Goal: Task Accomplishment & Management: Use online tool/utility

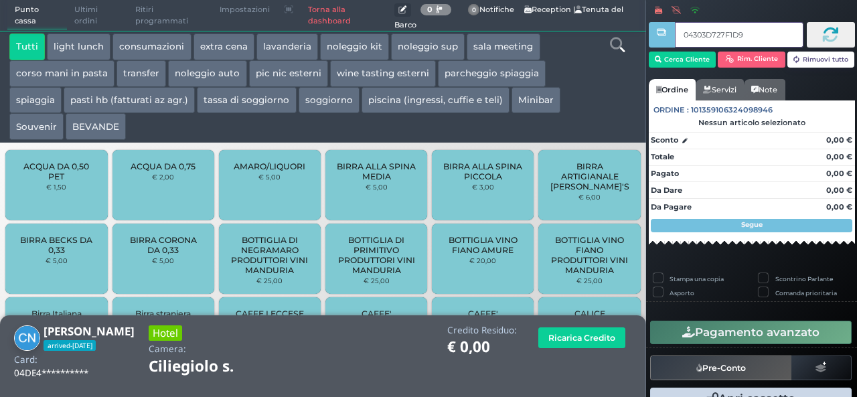
type input "04303D727F1D95"
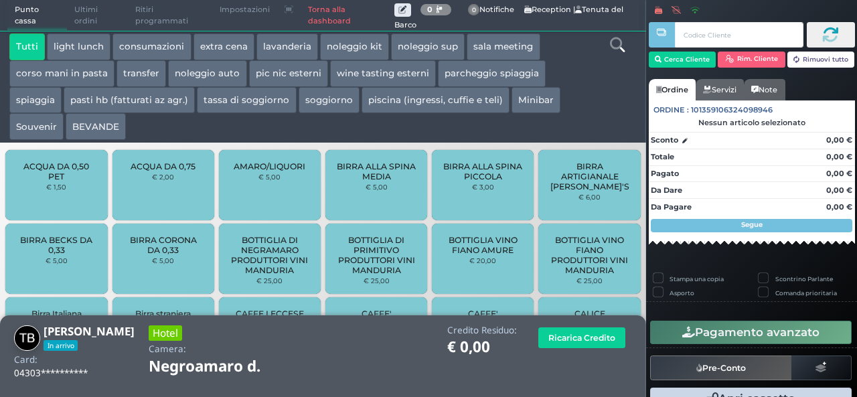
click at [317, 19] on link "Torna alla dashboard" at bounding box center [347, 16] width 93 height 30
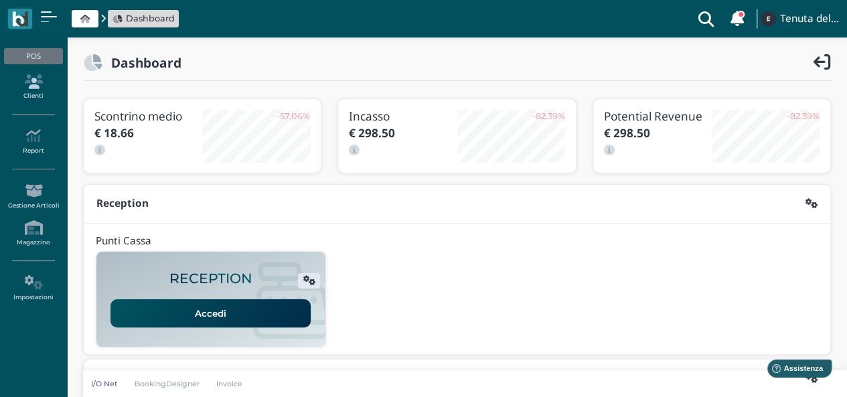
click at [38, 88] on icon at bounding box center [33, 81] width 58 height 15
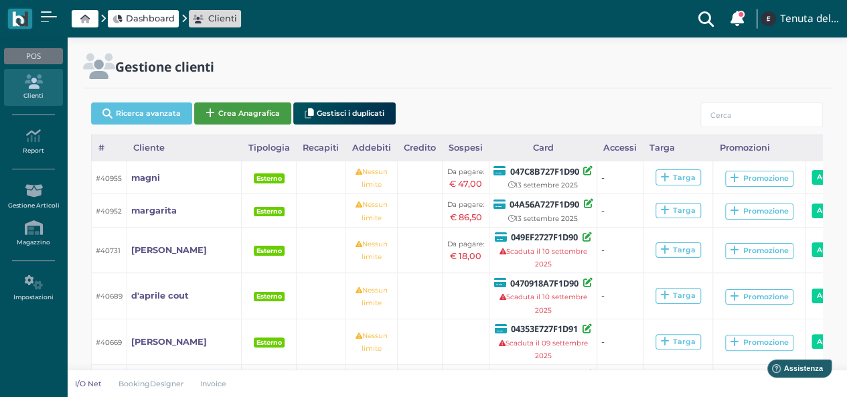
click at [247, 112] on button "Crea Anagrafica" at bounding box center [242, 113] width 97 height 22
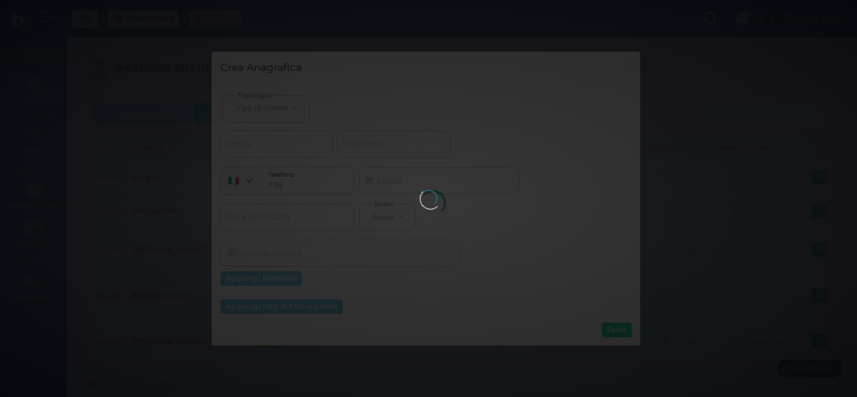
select select
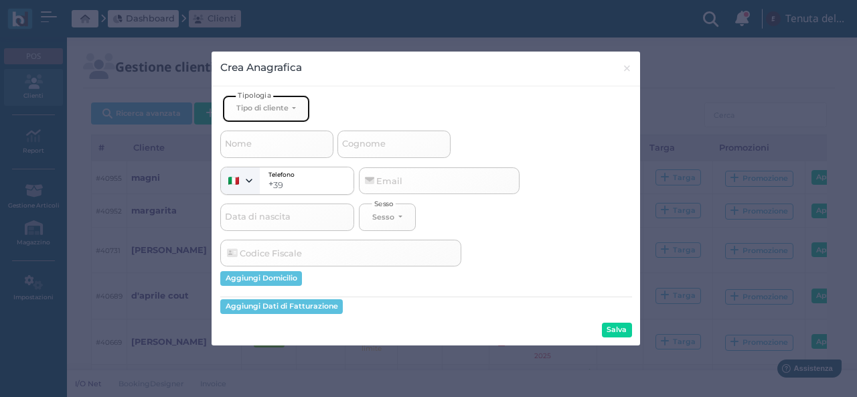
click at [286, 111] on div "Tipo di cliente" at bounding box center [262, 107] width 52 height 9
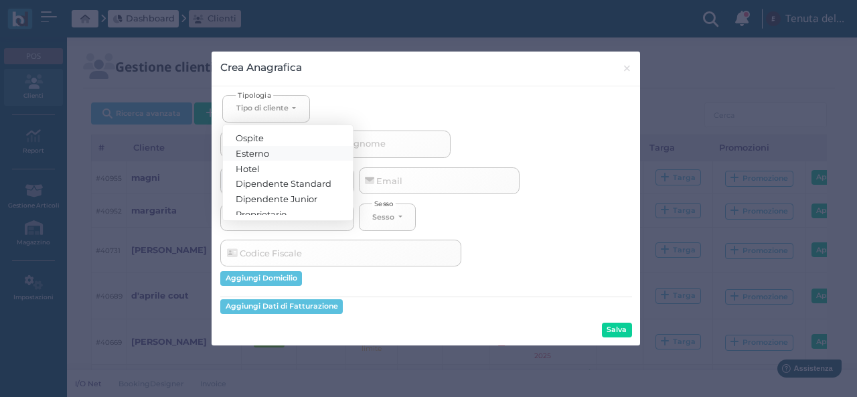
click at [276, 148] on link "Esterno" at bounding box center [288, 152] width 130 height 15
select select "[object Object]"
select select
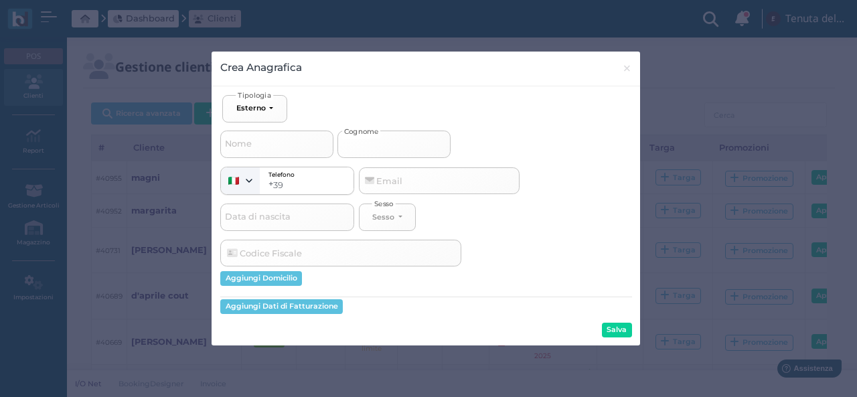
click at [393, 151] on input "Cognome" at bounding box center [394, 144] width 113 height 27
type input "a"
select select
type input "ar"
select select
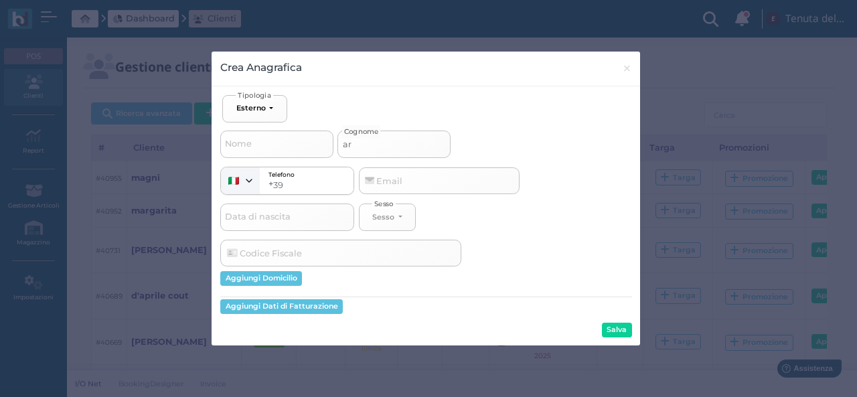
type input "ari"
select select
type input "arie"
select select
type input "ariet"
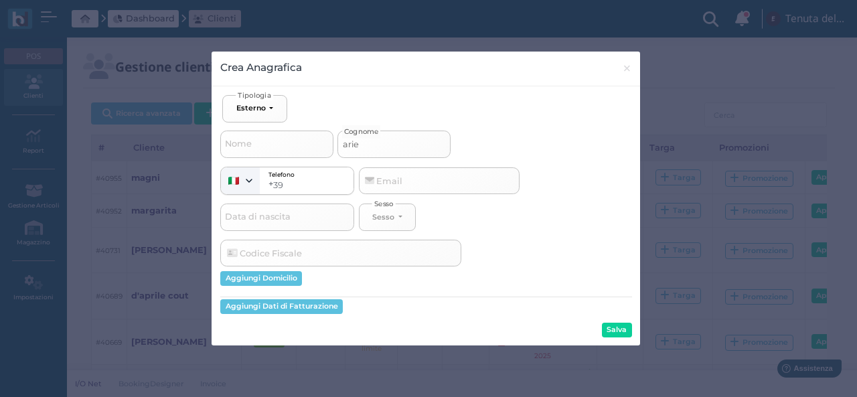
select select
type input "ariete"
select select
type input "ariete"
click at [619, 332] on button "Salva" at bounding box center [617, 330] width 30 height 15
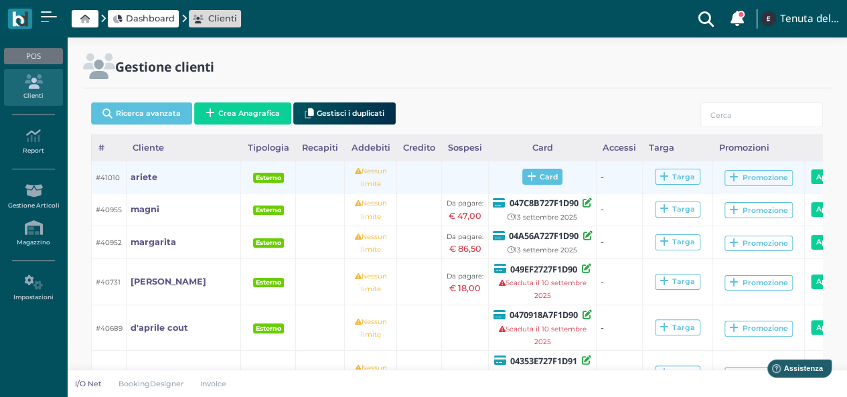
click at [527, 179] on icon at bounding box center [531, 177] width 9 height 10
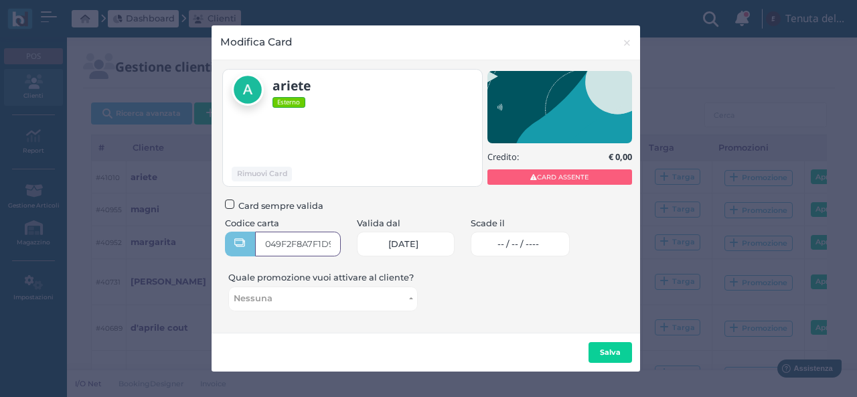
type input "049F2F8A7F1D94"
click at [505, 247] on link "-- / -- / ----" at bounding box center [521, 244] width 100 height 25
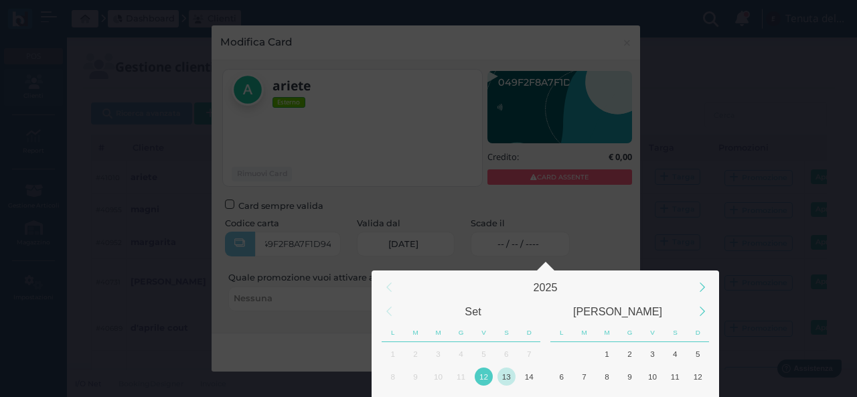
scroll to position [125, 0]
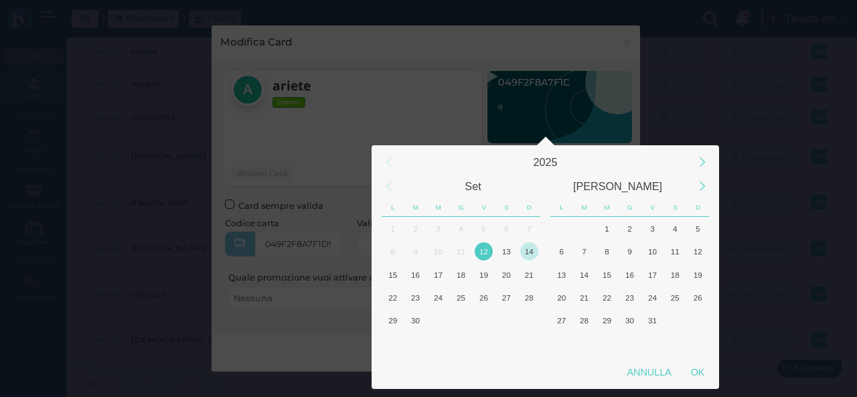
click at [537, 255] on div "14" at bounding box center [529, 251] width 18 height 18
click at [700, 370] on div "OK" at bounding box center [697, 372] width 33 height 24
type input "14/09/2025"
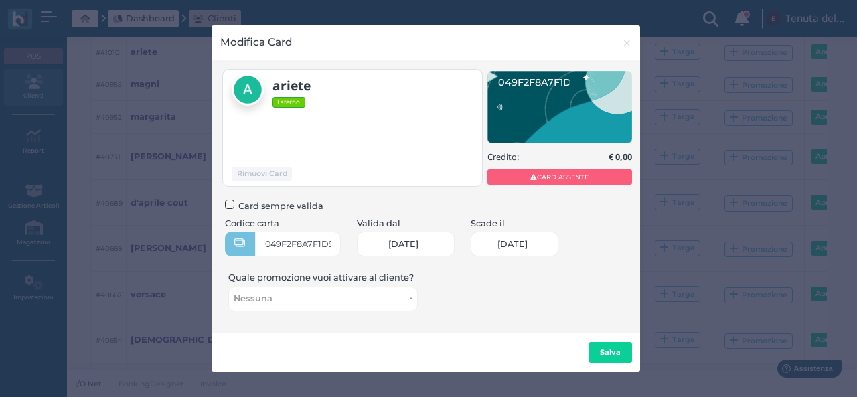
scroll to position [0, 56]
click at [622, 349] on button "Salva" at bounding box center [611, 352] width 44 height 21
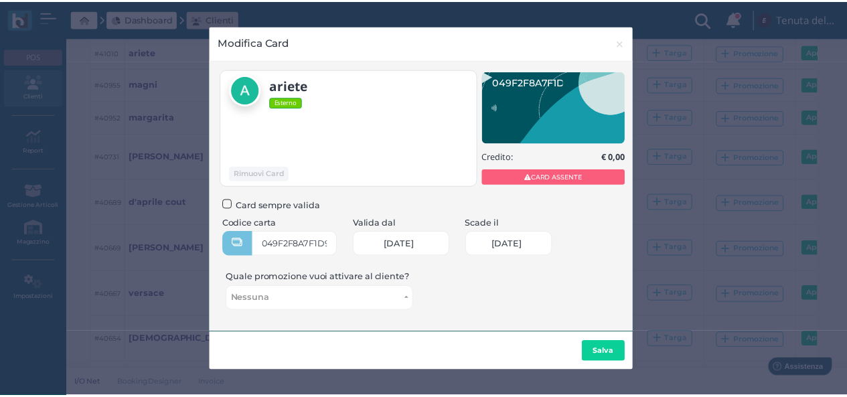
scroll to position [0, 0]
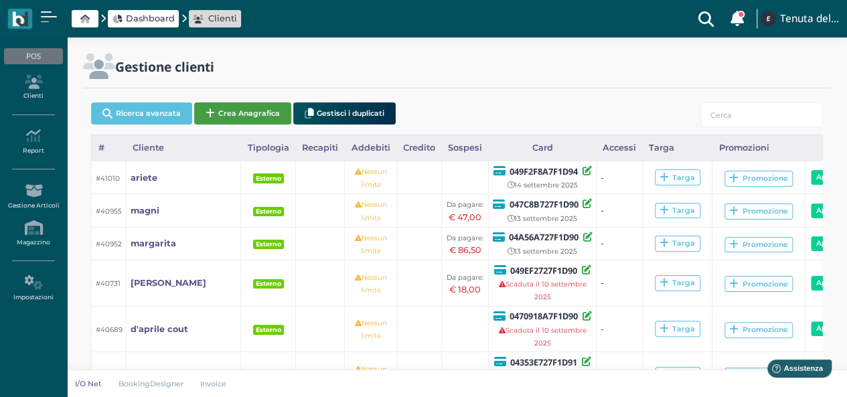
click at [261, 111] on button "Crea Anagrafica" at bounding box center [242, 113] width 97 height 22
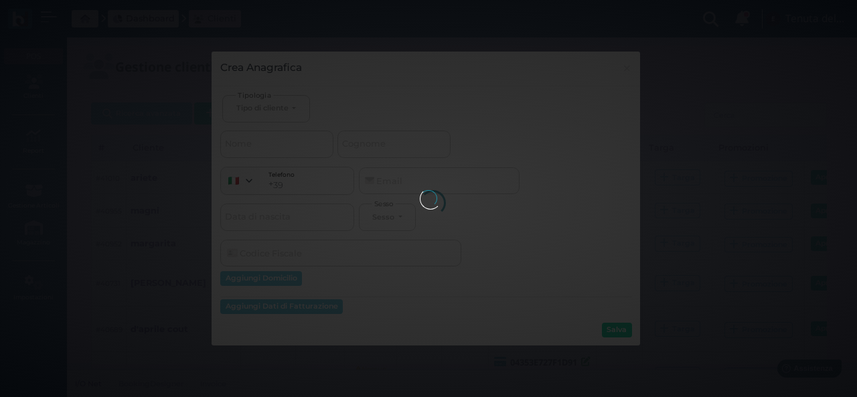
select select
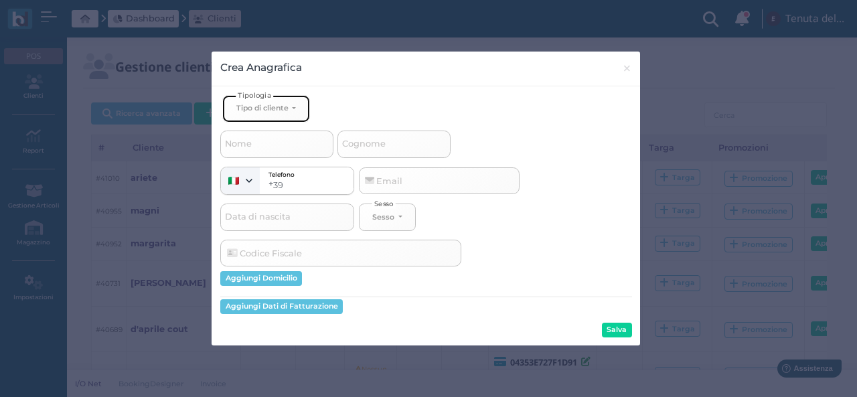
click at [274, 105] on div "Tipo di cliente" at bounding box center [262, 107] width 52 height 9
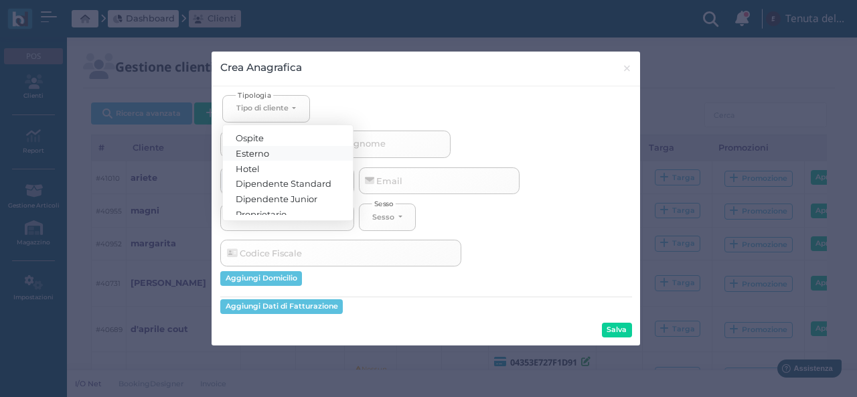
click at [271, 148] on link "Esterno" at bounding box center [288, 152] width 130 height 15
select select "[object Object]"
select select
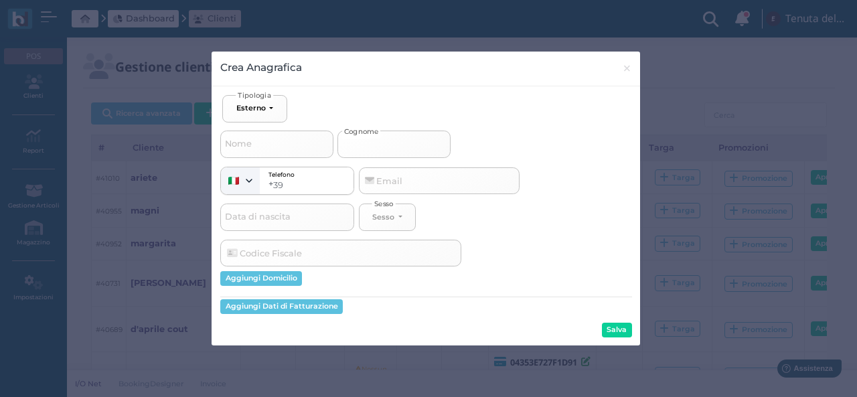
click at [393, 141] on input "Cognome" at bounding box center [394, 144] width 113 height 27
type input "s"
select select
type input "sa"
select select
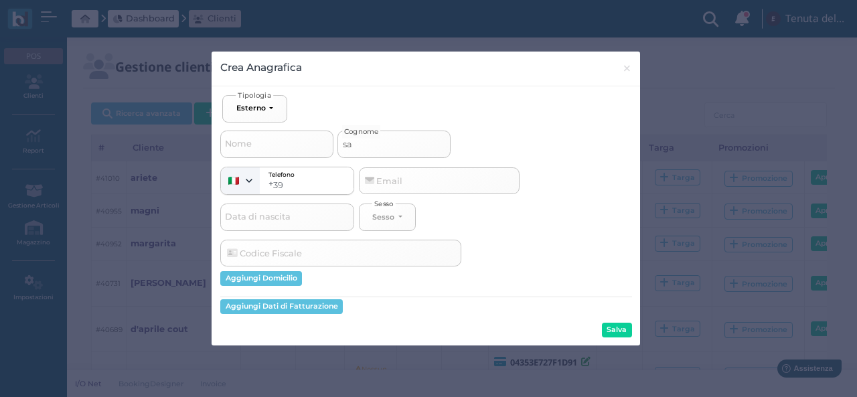
type input "san"
select select
type input "sant"
select select
type input "santo"
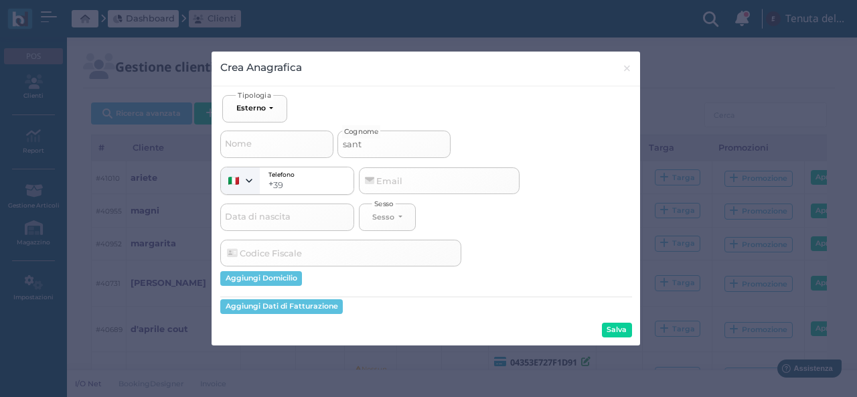
select select
type input "santor"
select select
type input "santoro"
select select
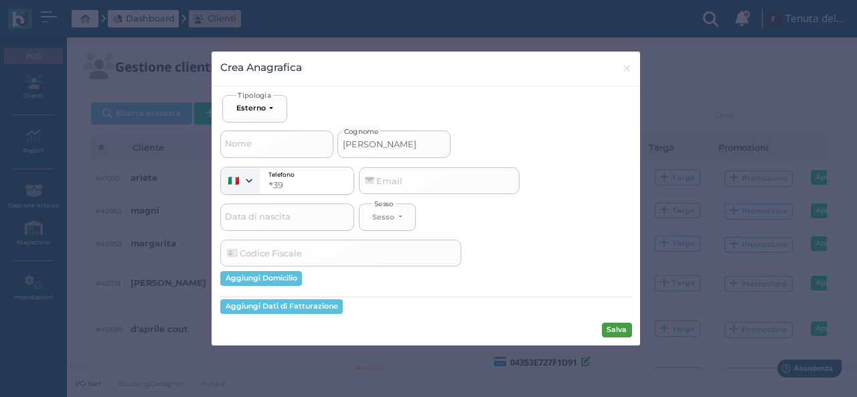
type input "santoro"
click at [614, 334] on button "Salva" at bounding box center [617, 330] width 30 height 15
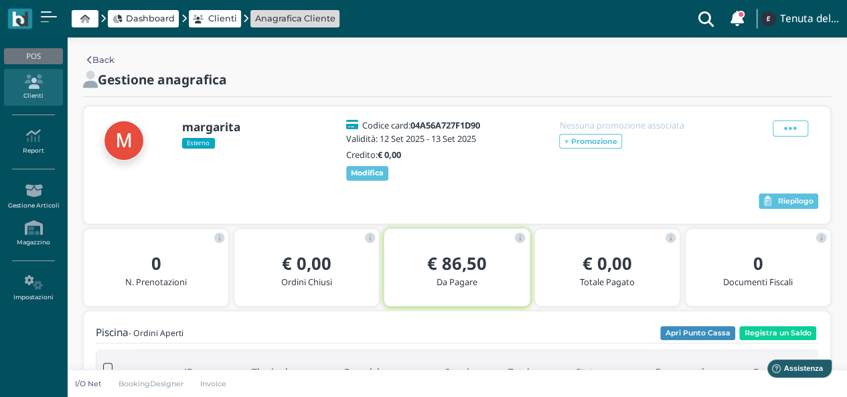
click at [162, 12] on span "Dashboard" at bounding box center [150, 18] width 49 height 13
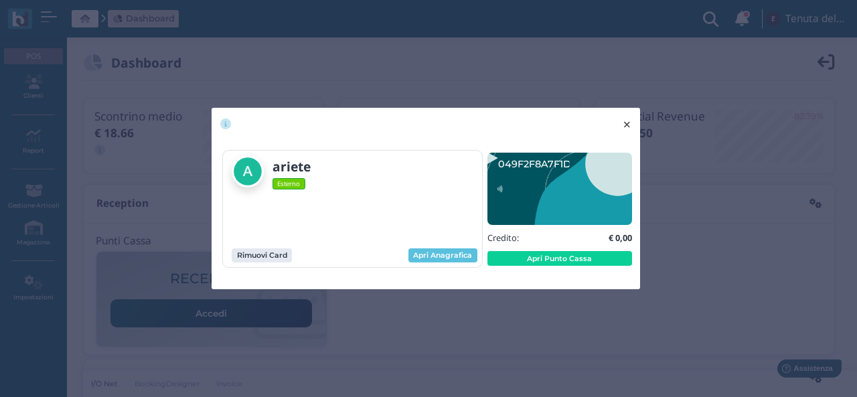
click at [624, 129] on span "×" at bounding box center [627, 124] width 10 height 17
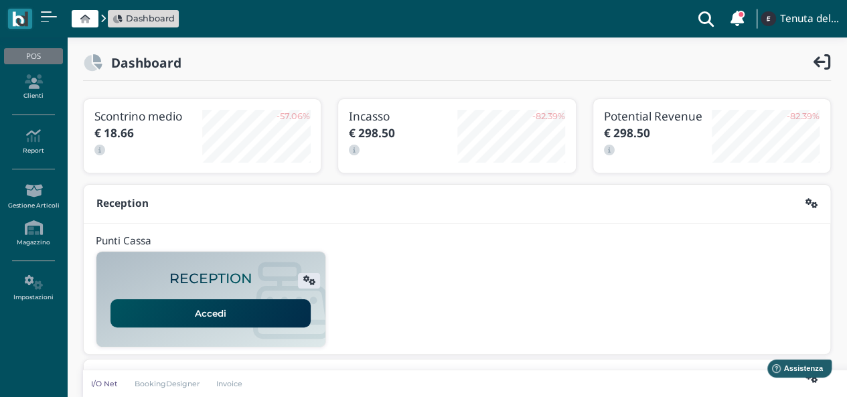
scroll to position [342, 0]
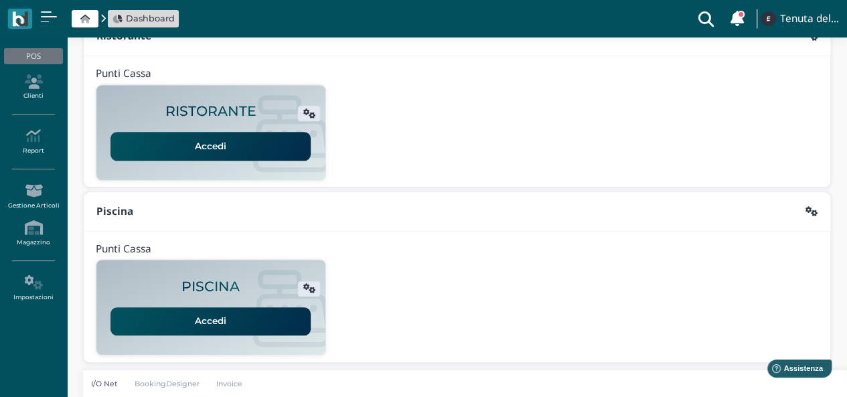
click at [236, 313] on link "Accedi" at bounding box center [211, 321] width 200 height 28
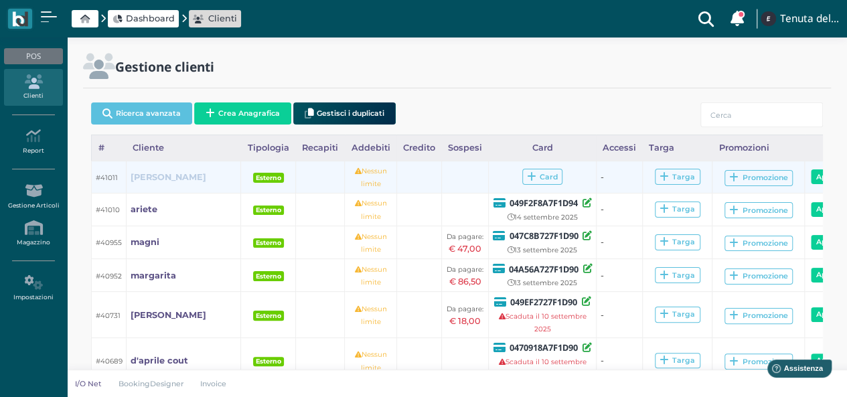
click at [146, 177] on b "[PERSON_NAME]" at bounding box center [169, 177] width 76 height 10
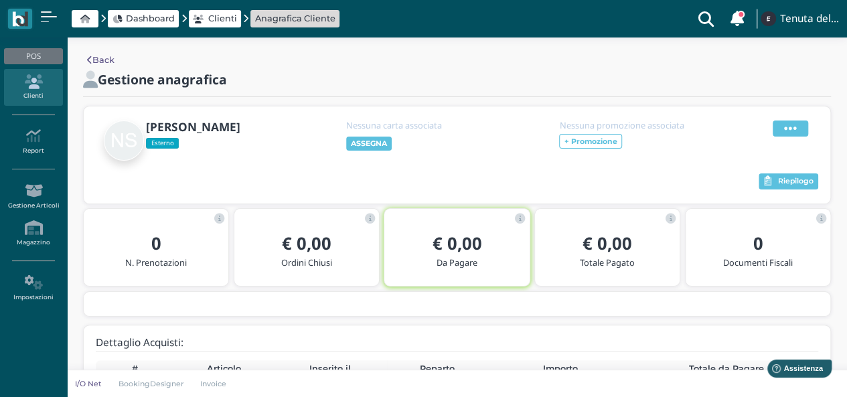
click at [785, 125] on icon at bounding box center [790, 128] width 13 height 15
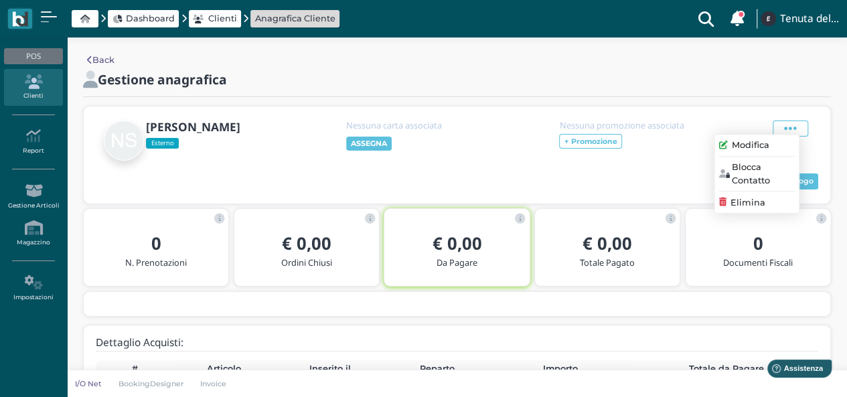
click at [733, 145] on span "Modifica" at bounding box center [751, 145] width 38 height 13
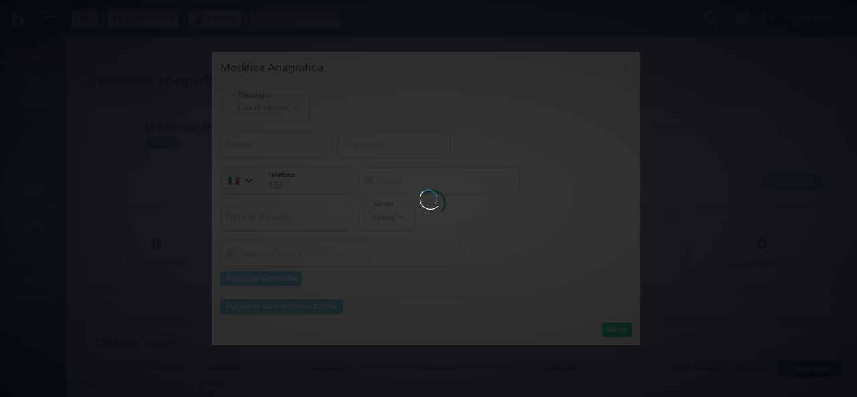
select select
type input "santoro"
select select
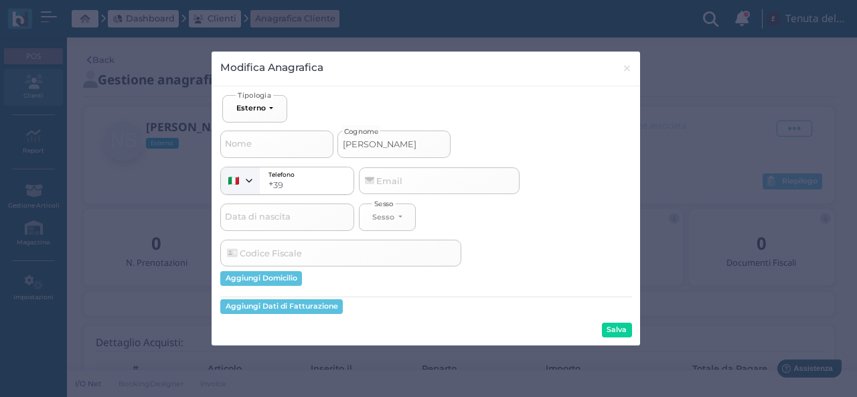
click at [395, 142] on input "[PERSON_NAME]" at bounding box center [394, 144] width 113 height 27
type input "[PERSON_NAME] 1"
select select
type input "[PERSON_NAME] 1"
click at [622, 337] on button "Salva" at bounding box center [617, 330] width 30 height 15
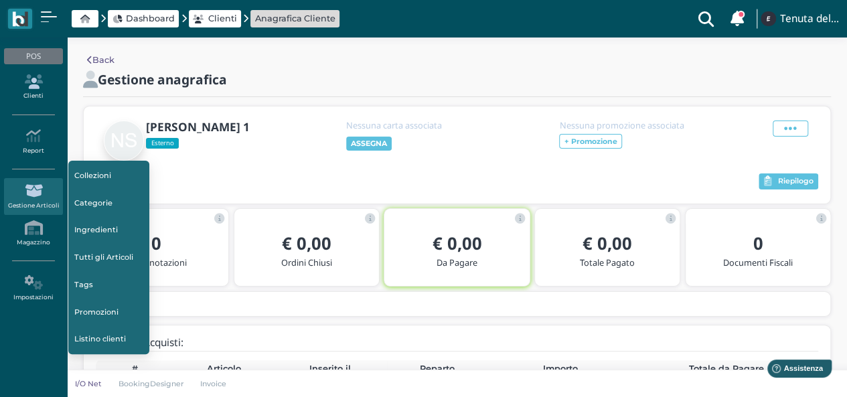
click at [28, 87] on icon at bounding box center [33, 81] width 58 height 15
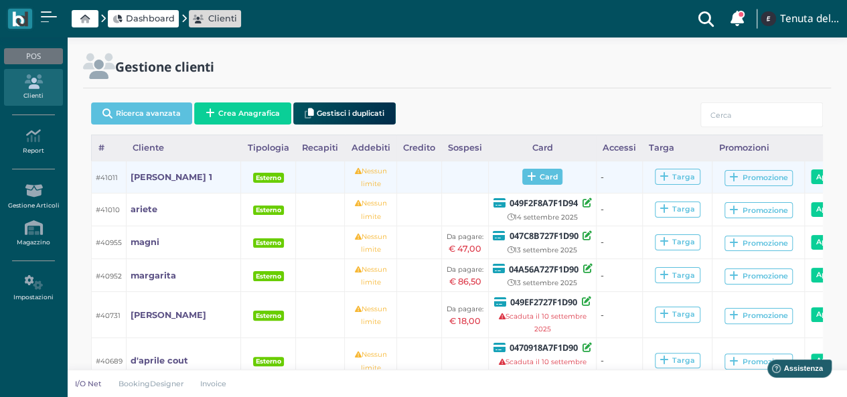
click at [526, 175] on span "Card" at bounding box center [542, 177] width 41 height 16
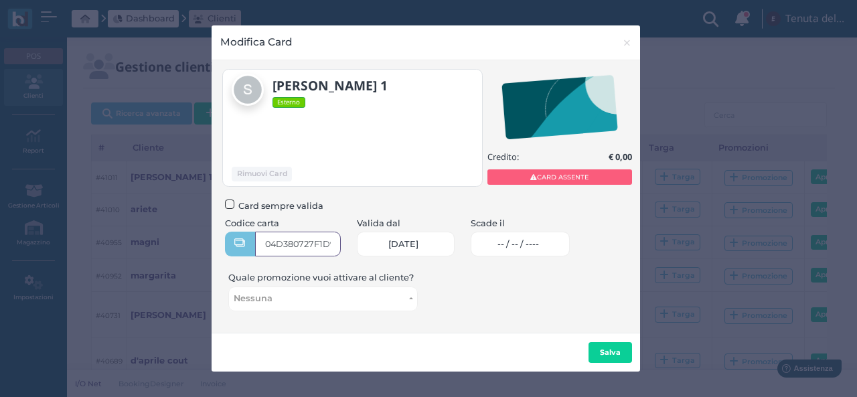
type input "04D380727F1D90"
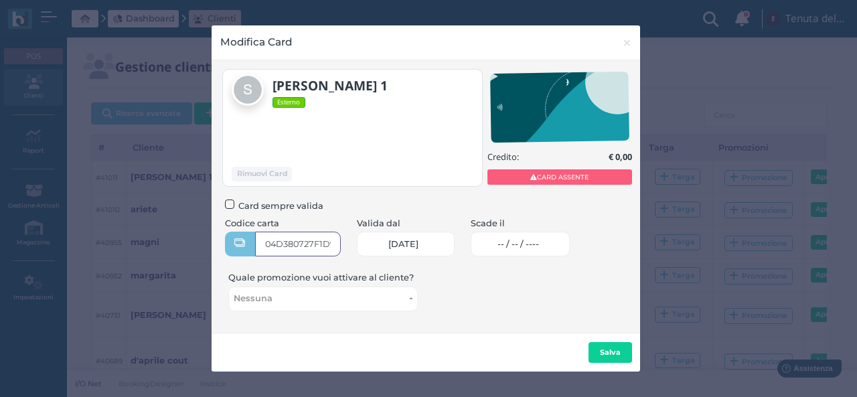
scroll to position [0, 11]
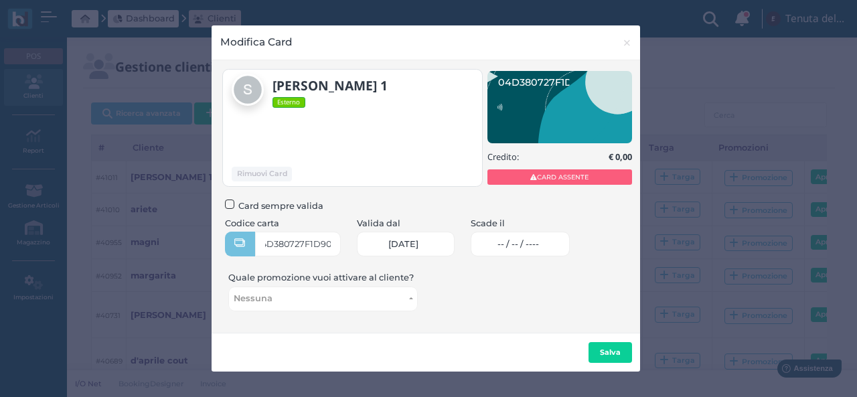
click at [536, 242] on span "-- / -- / ----" at bounding box center [519, 244] width 42 height 11
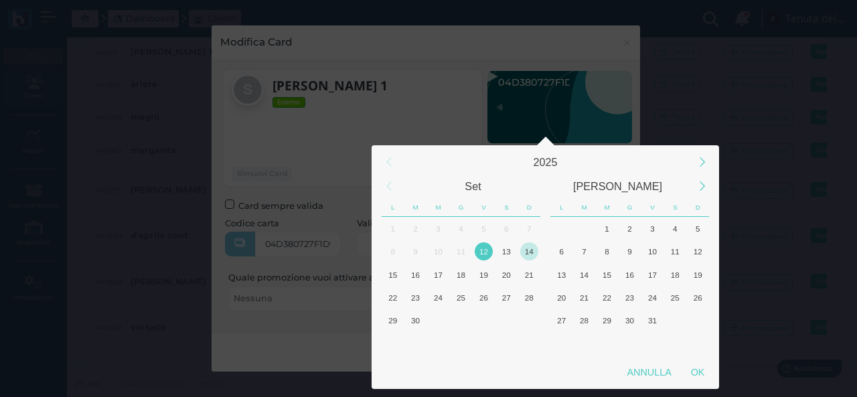
click at [531, 248] on div "14" at bounding box center [529, 251] width 18 height 18
click at [707, 381] on div "OK" at bounding box center [697, 372] width 33 height 24
type input "14/09/2025"
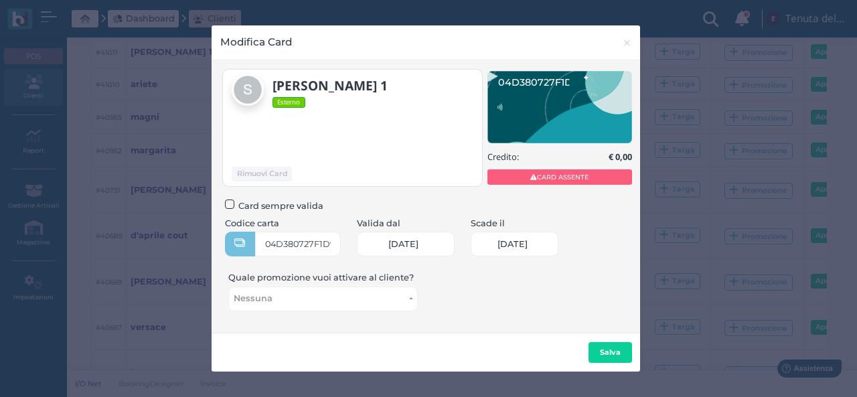
scroll to position [0, 56]
click at [624, 352] on button "Salva" at bounding box center [611, 352] width 44 height 21
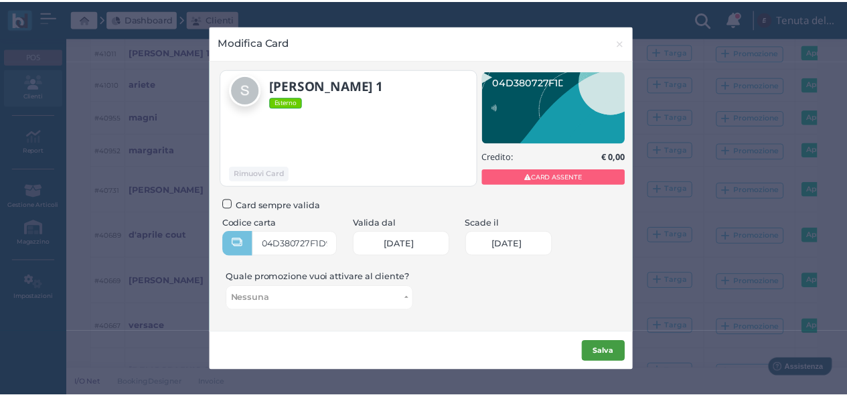
scroll to position [0, 0]
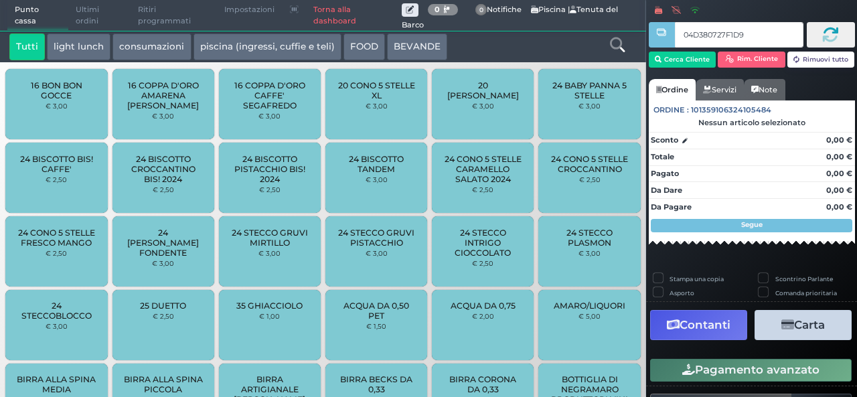
type input "04D380727F1D90"
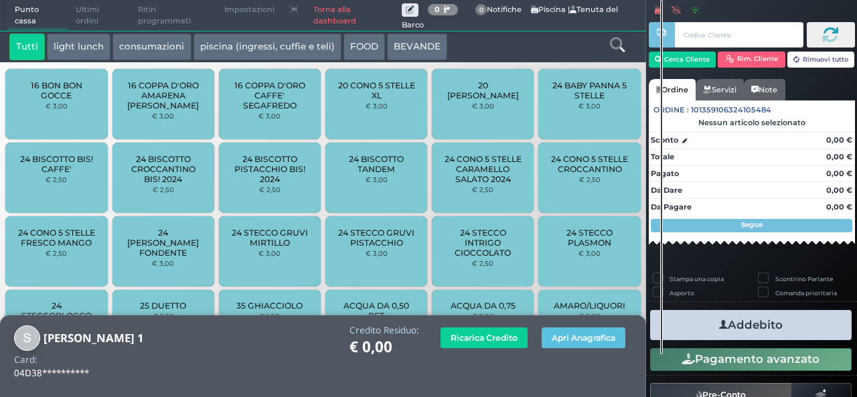
click at [607, 41] on div at bounding box center [618, 46] width 54 height 27
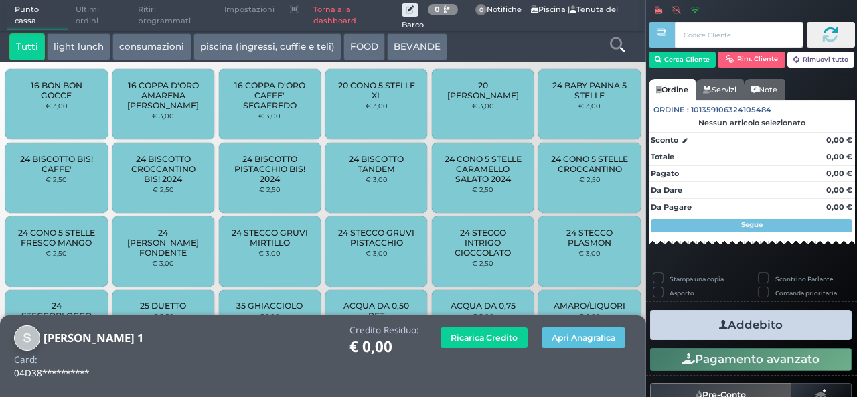
click at [612, 46] on icon at bounding box center [617, 45] width 15 height 15
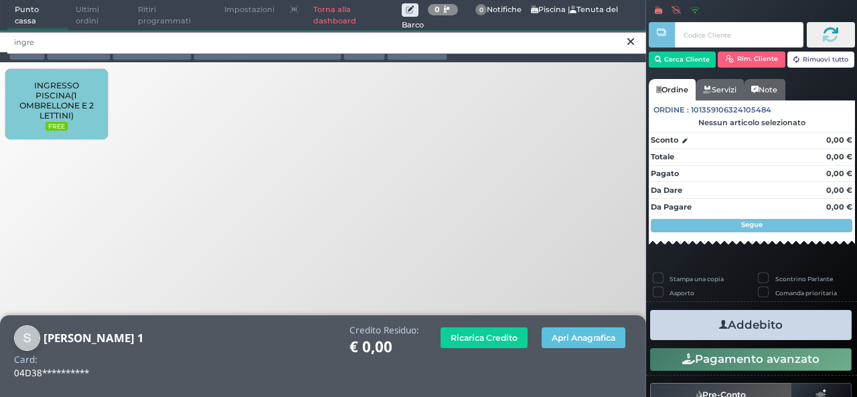
type input "ingre"
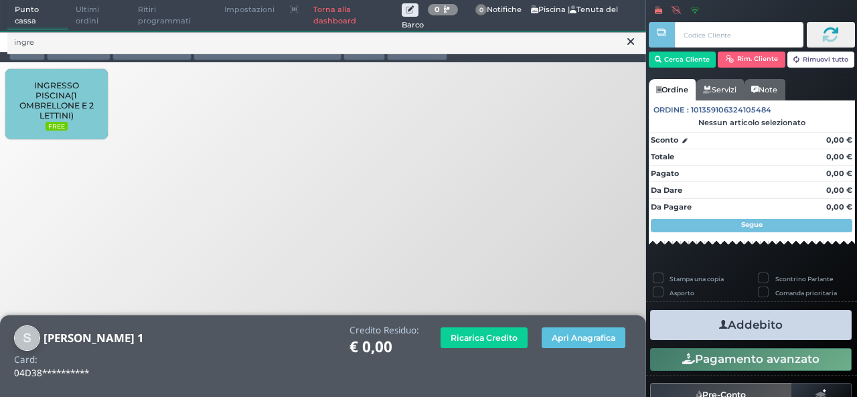
click at [65, 99] on span "INGRESSO PISCINA(1 OMBRELLONE E 2 LETTINI)" at bounding box center [57, 100] width 80 height 40
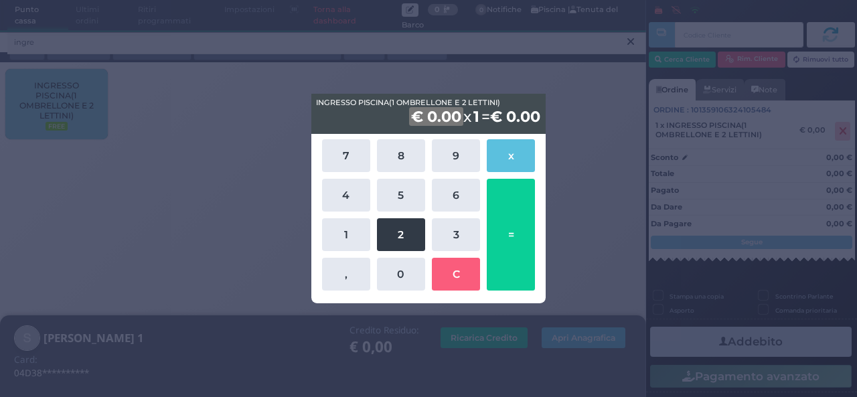
click at [405, 240] on button "2" at bounding box center [401, 234] width 48 height 33
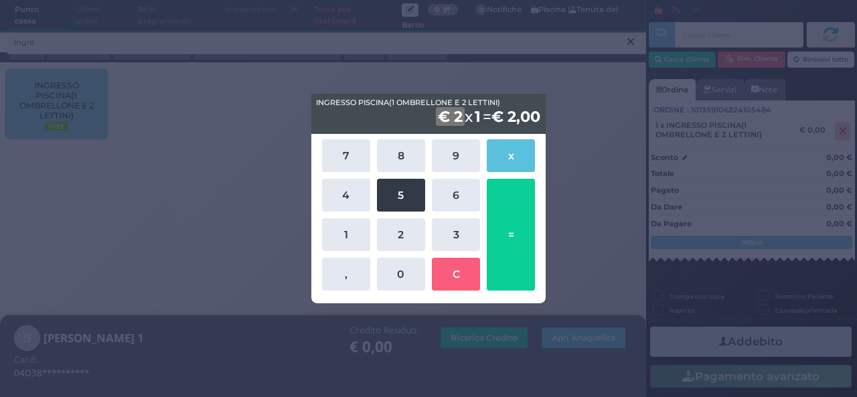
click at [405, 188] on button "5" at bounding box center [401, 195] width 48 height 33
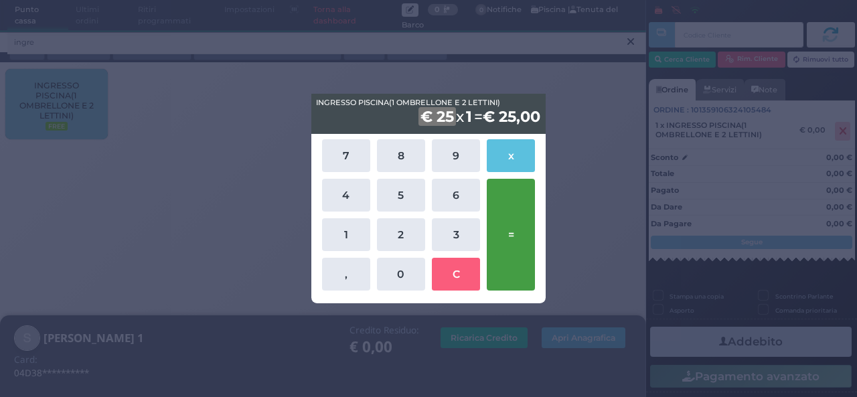
click at [511, 209] on button "=" at bounding box center [511, 235] width 48 height 112
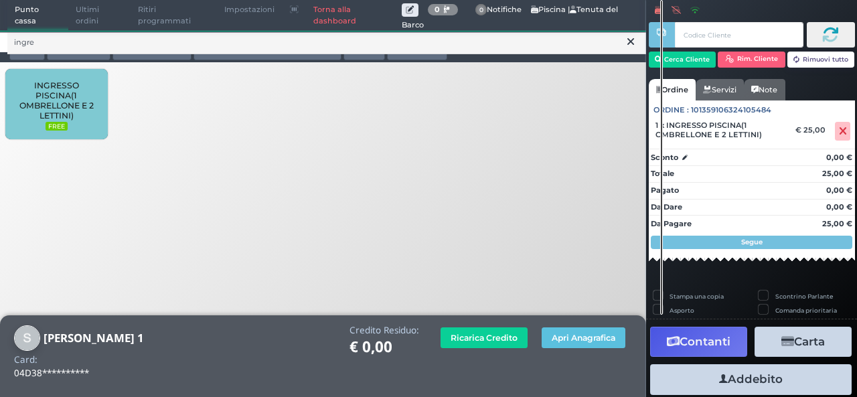
click at [754, 384] on button "Addebito" at bounding box center [751, 379] width 202 height 30
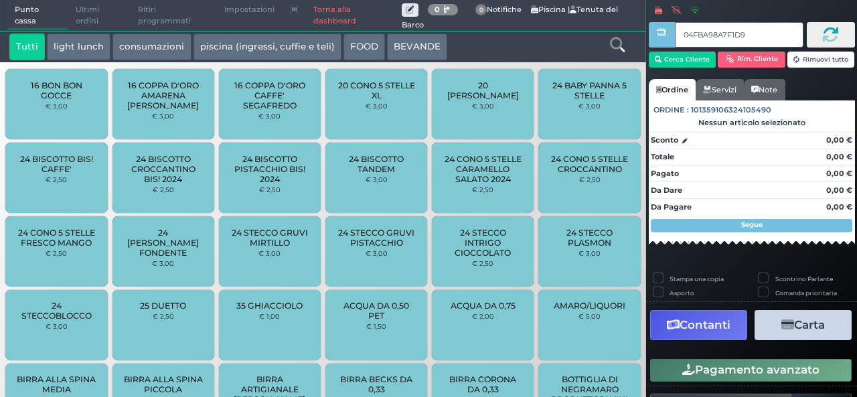
type input "04FBA98A7F1D90"
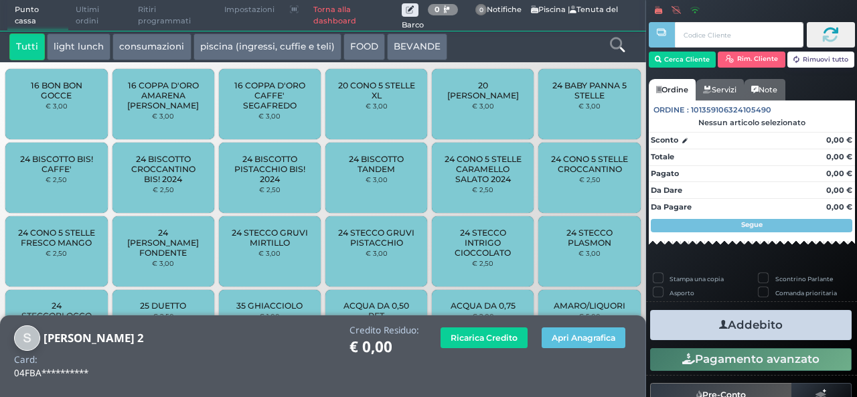
click at [618, 46] on icon at bounding box center [617, 45] width 15 height 15
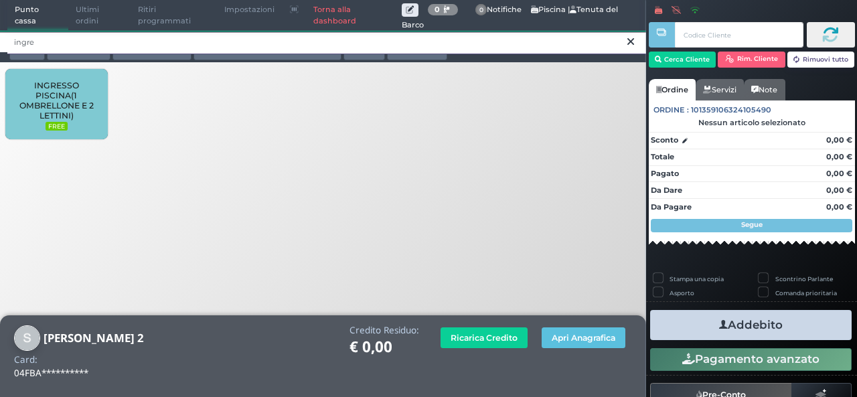
type input "ingre"
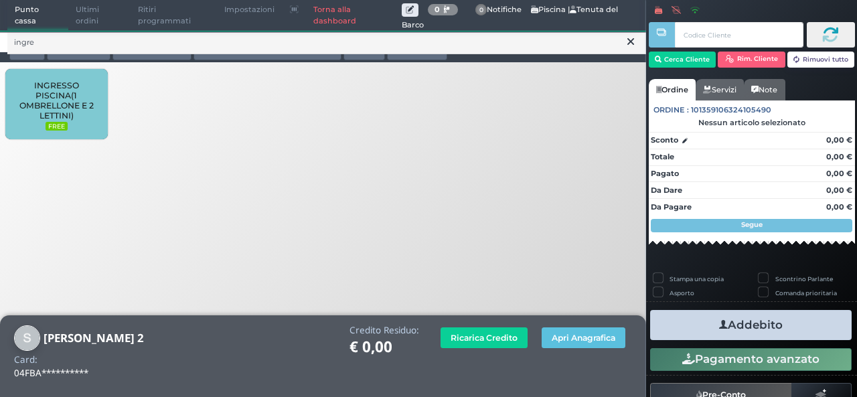
drag, startPoint x: 64, startPoint y: 109, endPoint x: 64, endPoint y: 102, distance: 6.7
click at [63, 109] on span "INGRESSO PISCINA(1 OMBRELLONE E 2 LETTINI)" at bounding box center [57, 100] width 80 height 40
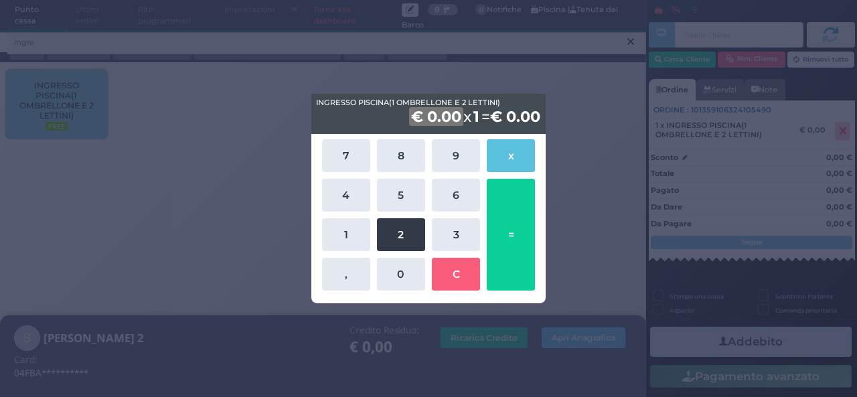
click at [407, 232] on button "2" at bounding box center [401, 234] width 48 height 33
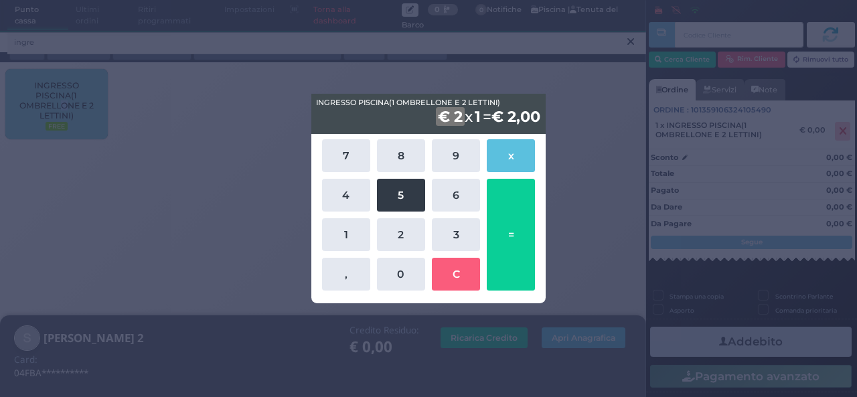
click at [404, 208] on button "5" at bounding box center [401, 195] width 48 height 33
click at [509, 222] on button "=" at bounding box center [511, 235] width 48 height 112
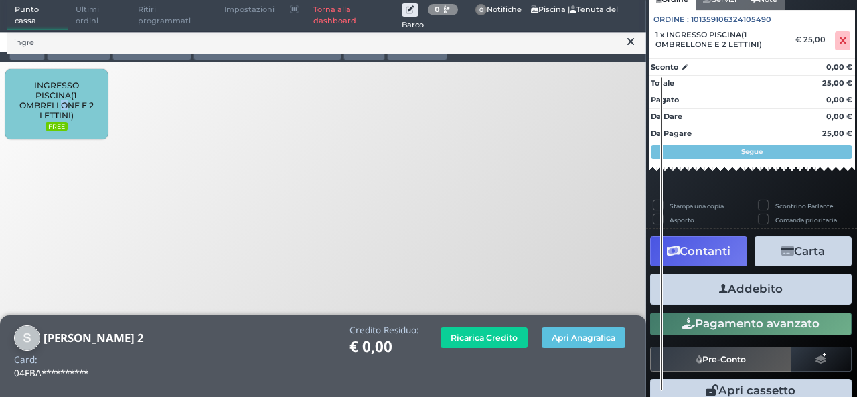
scroll to position [148, 0]
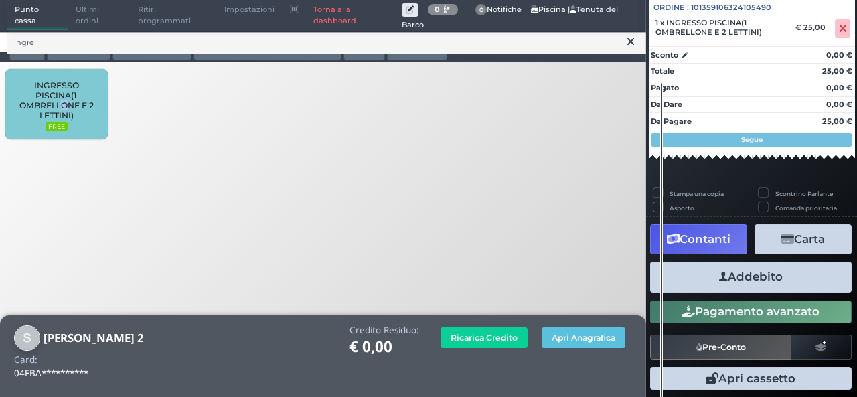
drag, startPoint x: 741, startPoint y: 270, endPoint x: 734, endPoint y: 269, distance: 7.4
click at [741, 269] on button "Addebito" at bounding box center [751, 277] width 202 height 30
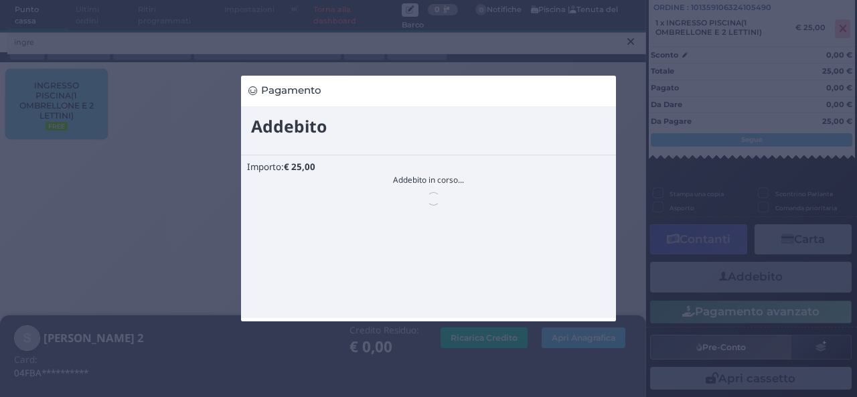
scroll to position [0, 0]
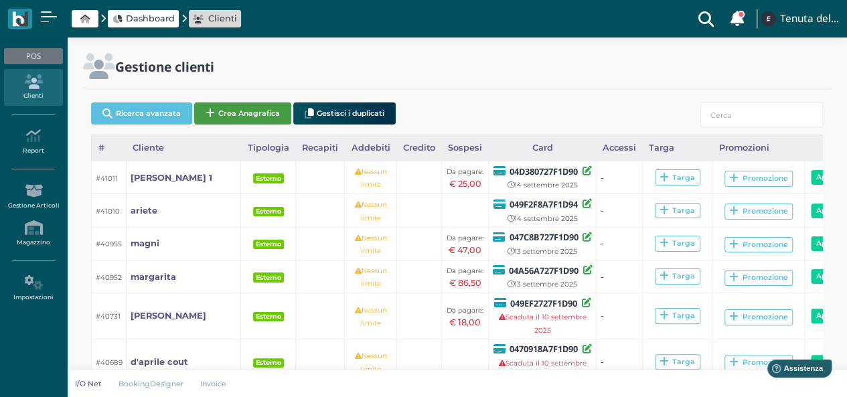
click at [228, 113] on button "Crea Anagrafica" at bounding box center [242, 113] width 97 height 22
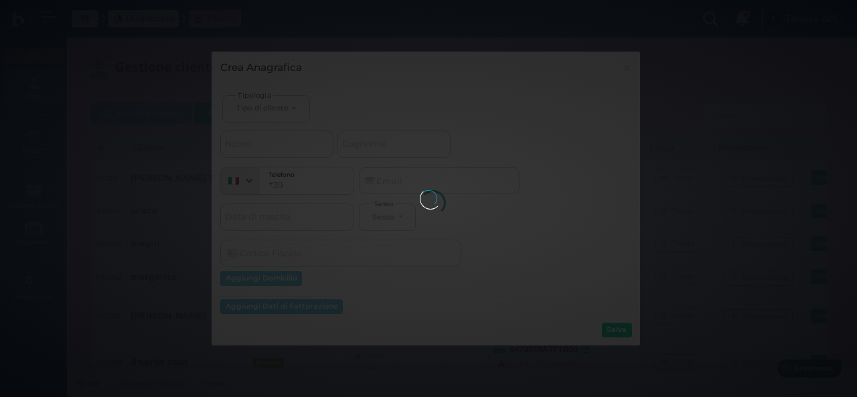
select select
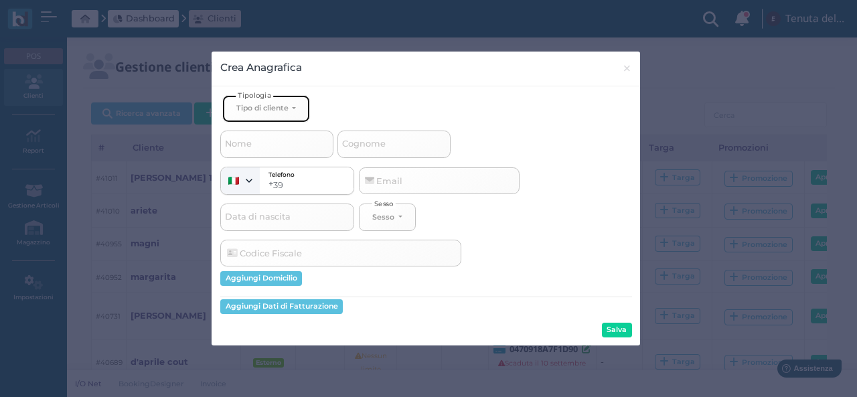
click at [248, 106] on div "Tipo di cliente" at bounding box center [262, 107] width 52 height 9
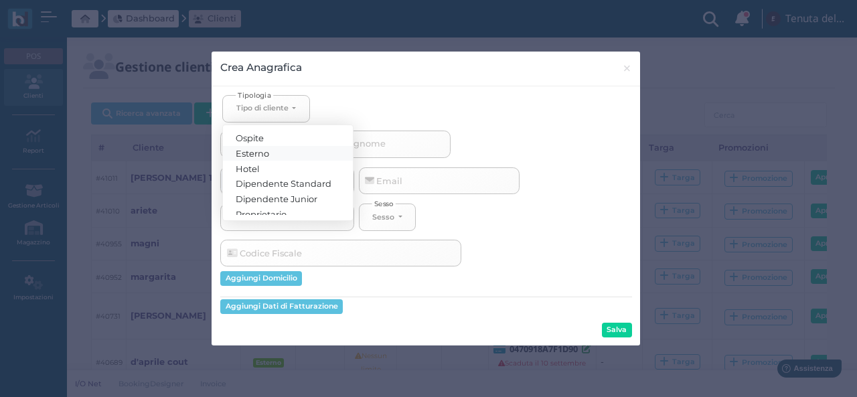
click at [272, 150] on link "Esterno" at bounding box center [288, 152] width 130 height 15
select select "[object Object]"
select select
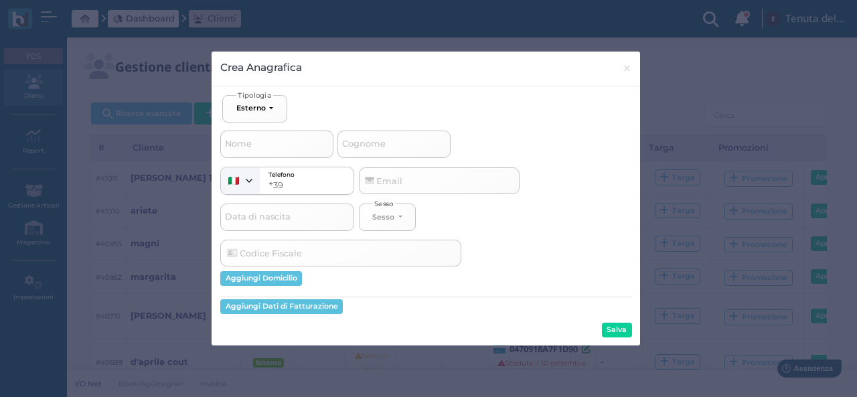
click at [371, 142] on span "Cognome" at bounding box center [364, 144] width 48 height 17
click at [371, 142] on input "Cognome" at bounding box center [394, 144] width 113 height 27
type input "s"
select select
type input "sa"
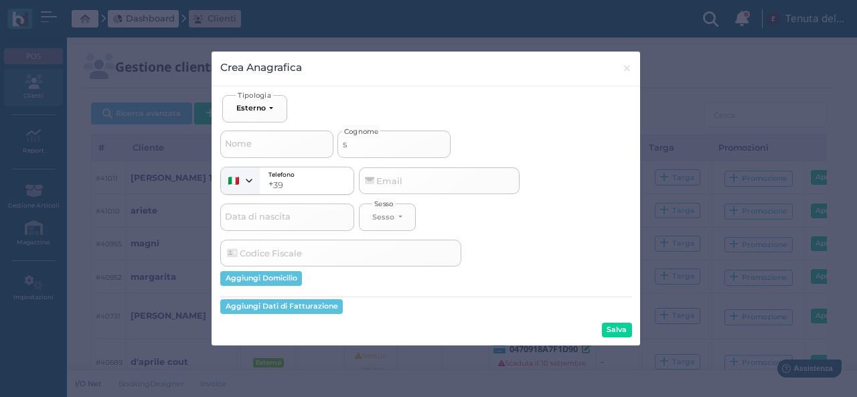
select select
type input "san"
select select
type input "sant"
select select
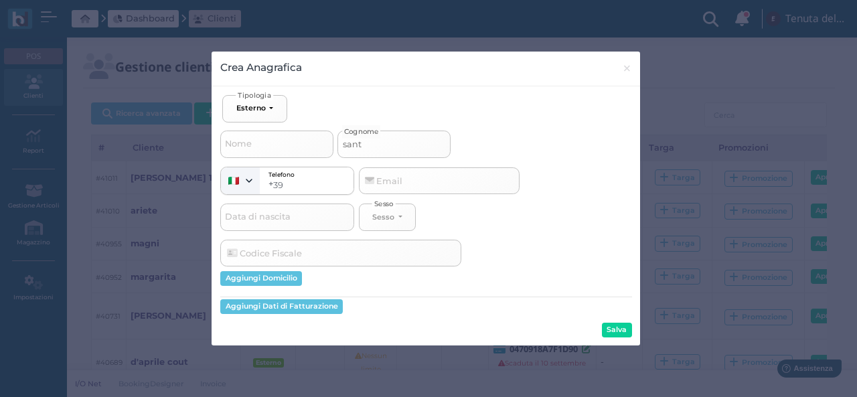
type input "santo"
select select
type input "santor"
select select
type input "santoro"
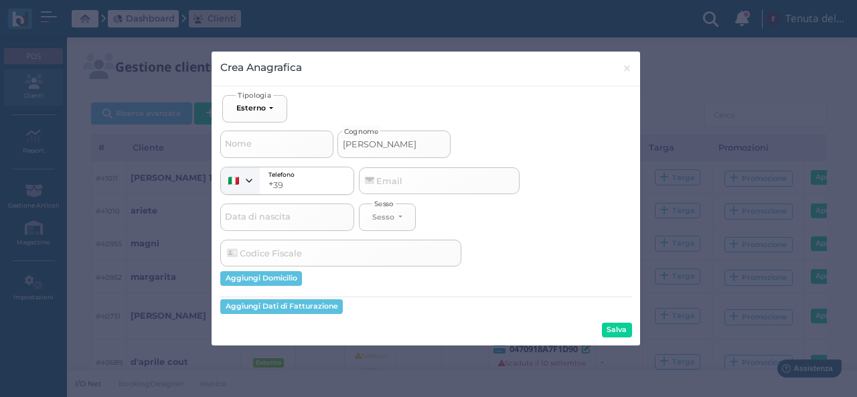
select select
type input "santoro"
select select
type input "[PERSON_NAME] 2"
select select
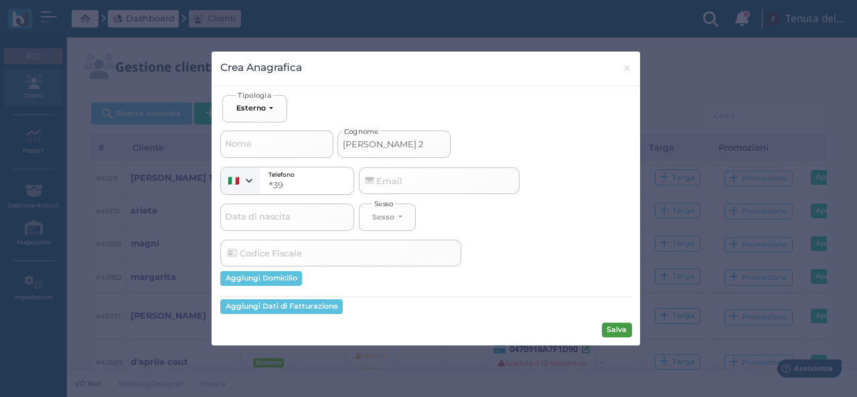
type input "santoro 2"
click at [612, 328] on button "Salva" at bounding box center [617, 330] width 30 height 15
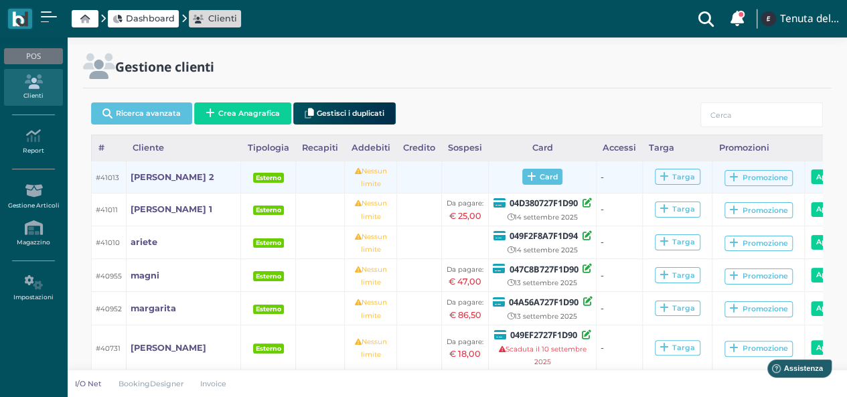
click at [527, 180] on span "Card" at bounding box center [542, 177] width 41 height 16
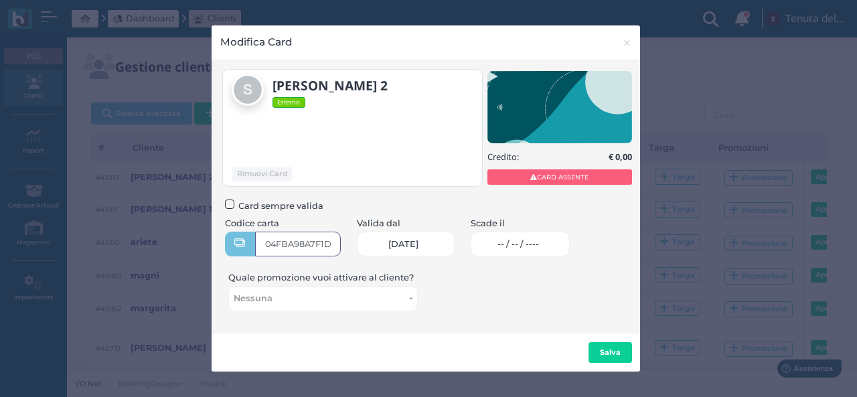
type input "04FBA98A7F1D90"
click at [563, 252] on link "-- / -- / ----" at bounding box center [521, 244] width 100 height 25
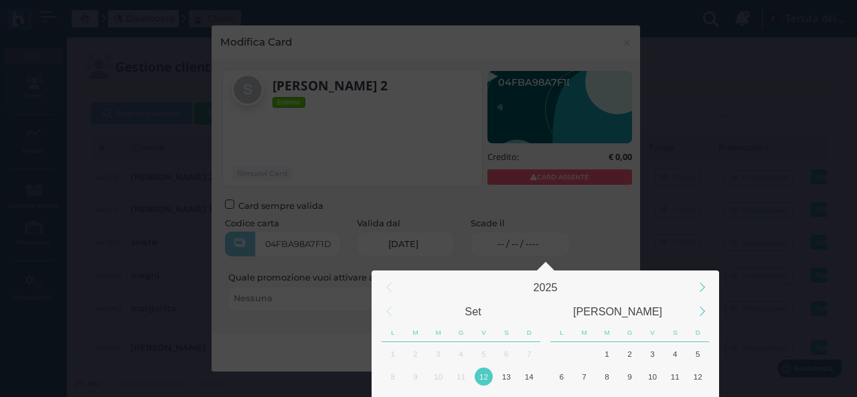
scroll to position [125, 0]
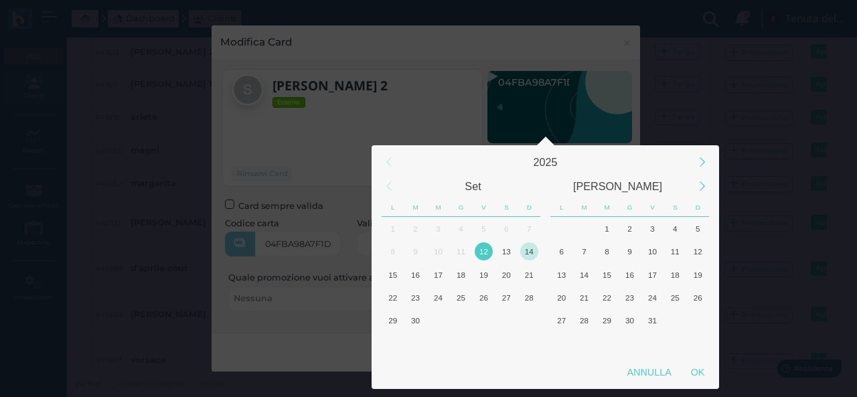
click at [524, 245] on div "14" at bounding box center [529, 251] width 18 height 18
click at [693, 378] on div "OK" at bounding box center [697, 372] width 33 height 24
type input "[DATE]"
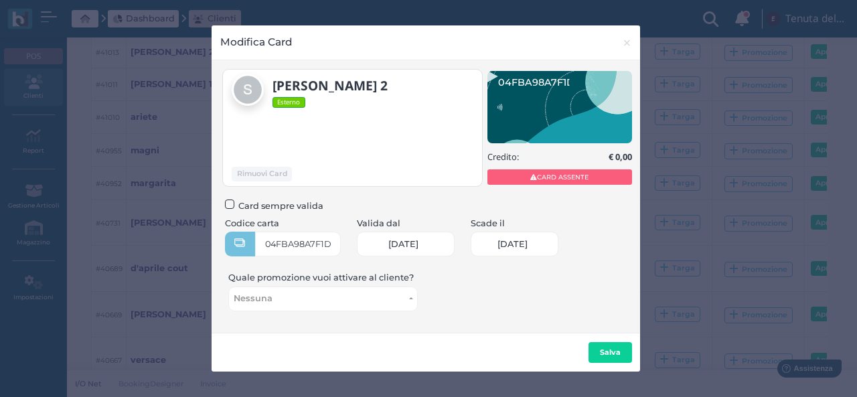
scroll to position [0, 56]
click at [603, 356] on b "Salva" at bounding box center [610, 352] width 21 height 9
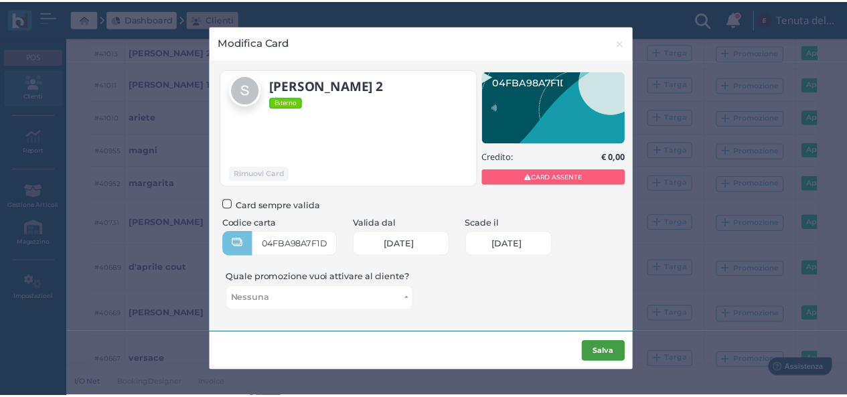
scroll to position [0, 0]
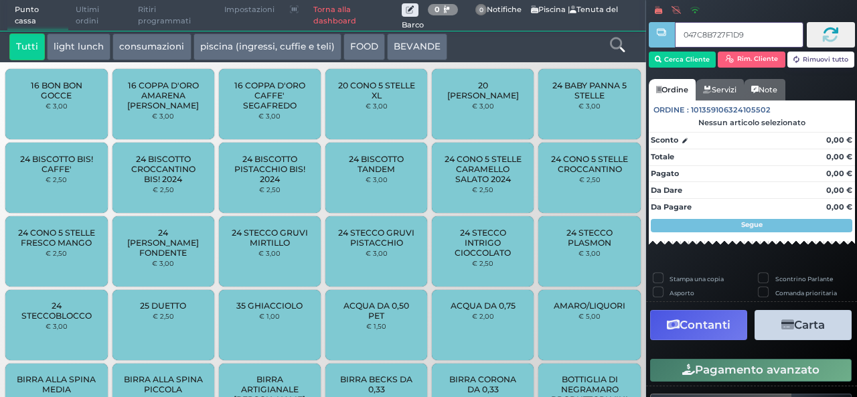
type input "047C8B727F1D90"
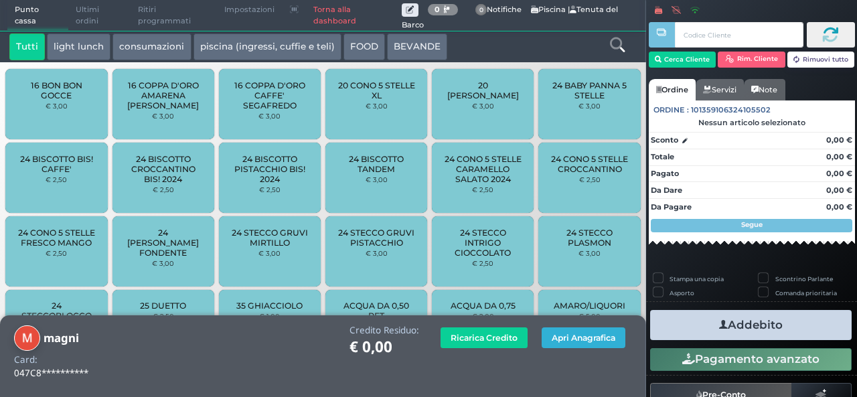
click at [572, 342] on button "Apri Anagrafica" at bounding box center [584, 338] width 84 height 21
click at [335, 5] on link "Torna alla dashboard" at bounding box center [354, 16] width 96 height 30
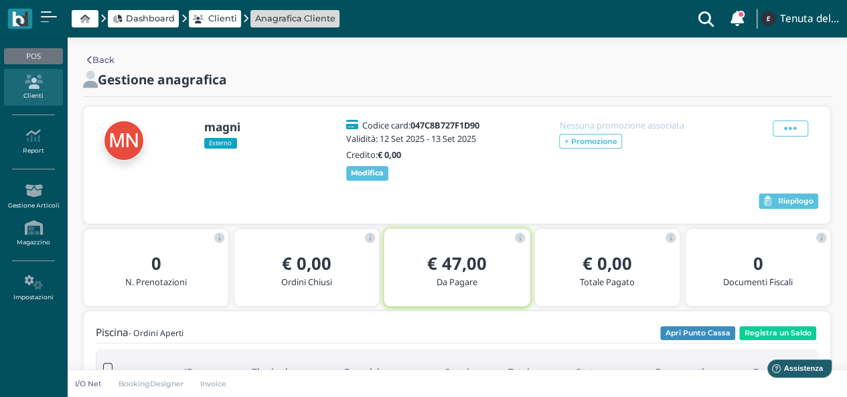
scroll to position [67, 0]
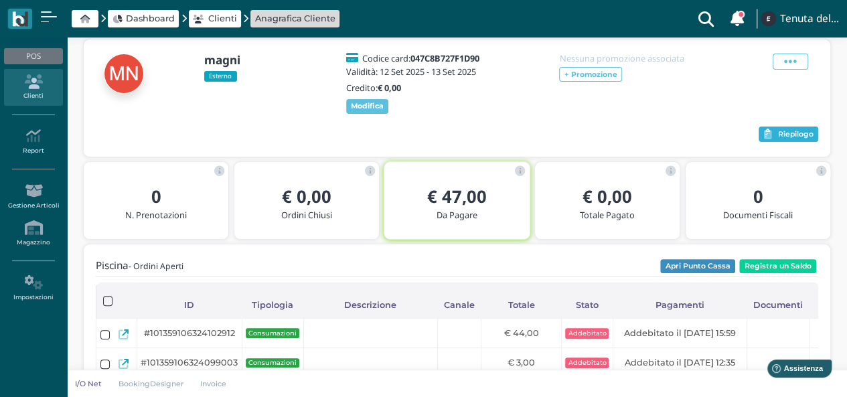
click at [797, 135] on span "Riepilogo" at bounding box center [795, 134] width 35 height 9
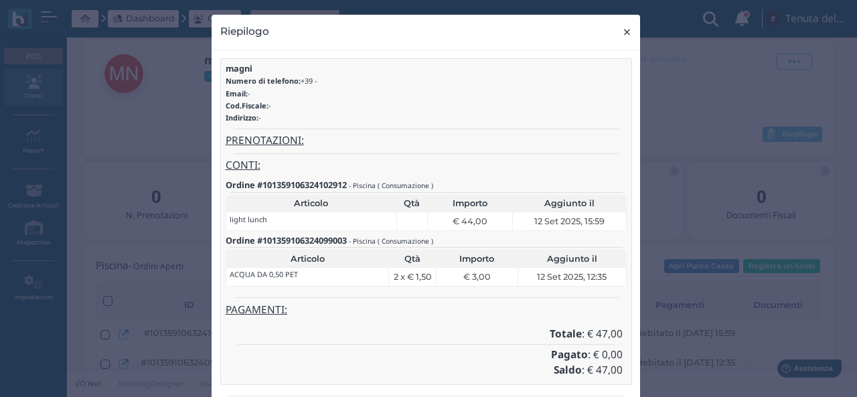
click at [623, 36] on span "×" at bounding box center [627, 31] width 10 height 17
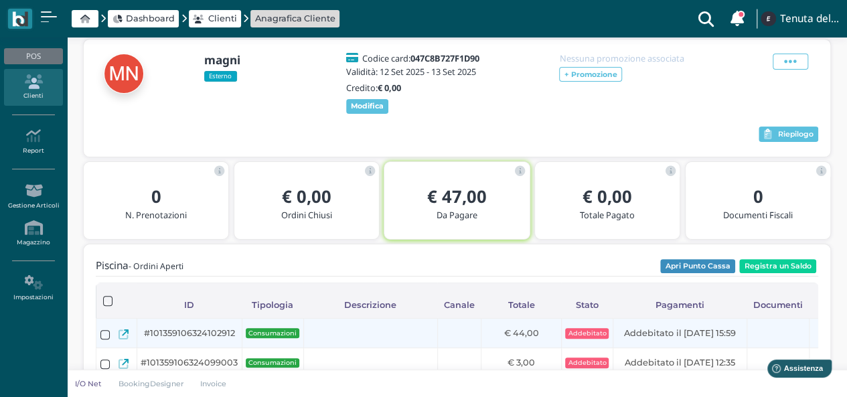
scroll to position [134, 0]
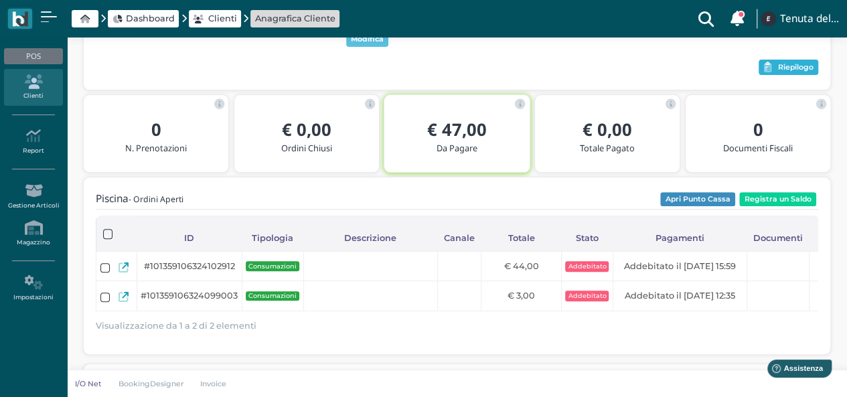
click at [792, 69] on span "Riepilogo" at bounding box center [795, 67] width 35 height 9
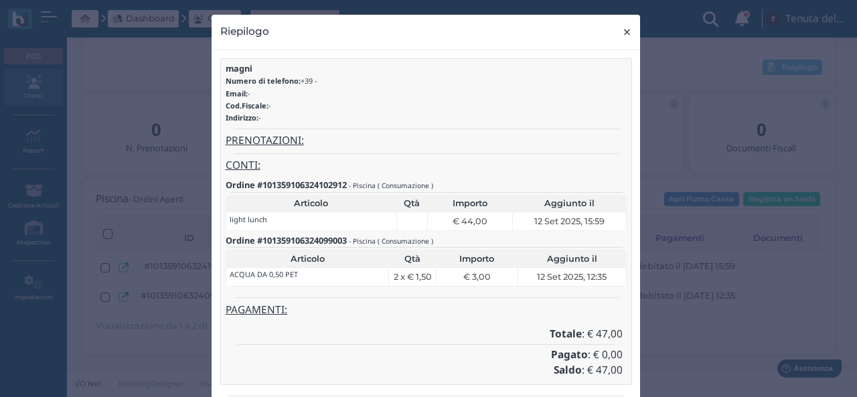
click at [623, 36] on span "×" at bounding box center [627, 31] width 10 height 17
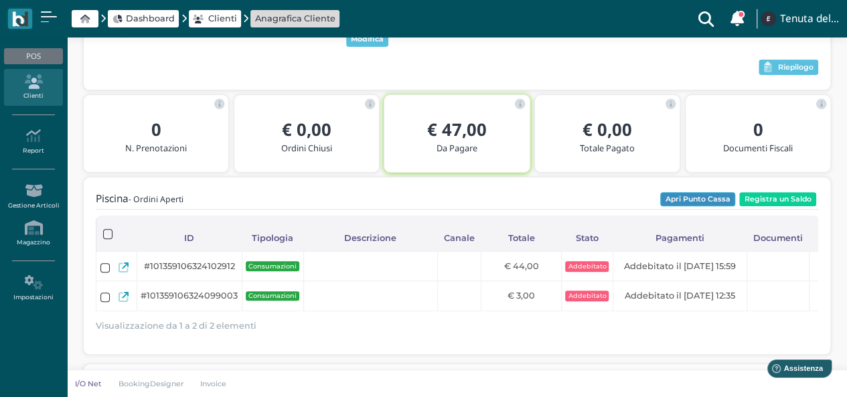
click at [702, 197] on button "Apri Punto Cassa" at bounding box center [697, 199] width 75 height 15
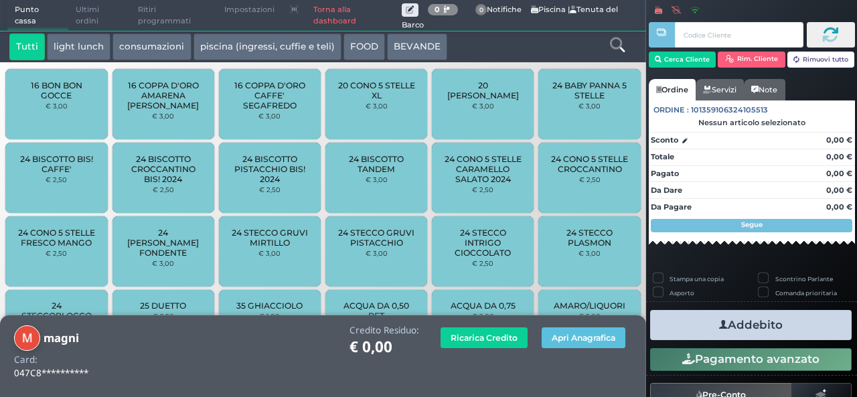
click at [620, 41] on icon at bounding box center [617, 45] width 15 height 15
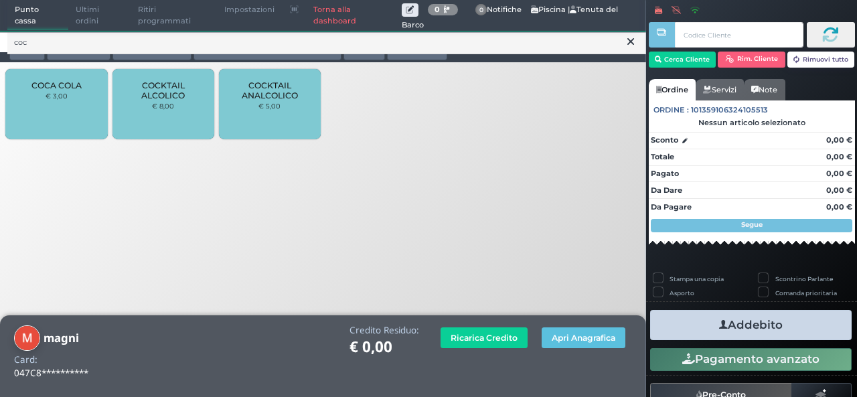
click at [70, 84] on span "COCA COLA" at bounding box center [56, 85] width 50 height 10
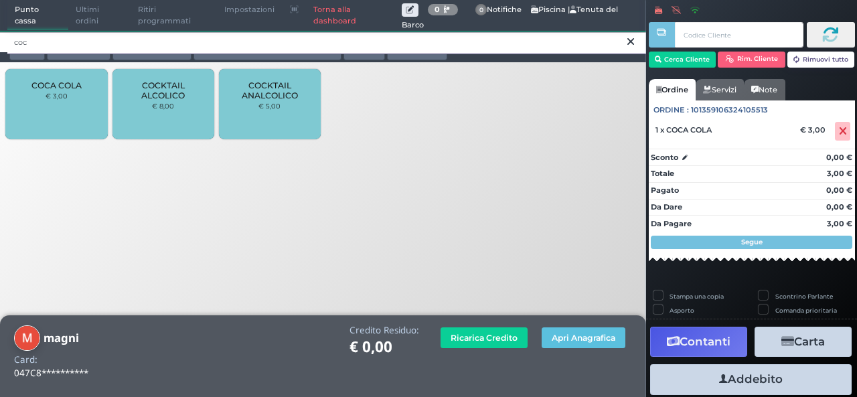
drag, startPoint x: 138, startPoint y: 44, endPoint x: 0, endPoint y: 53, distance: 138.3
click at [0, 53] on div "coc Tutti light lunch consumazioni piscina (ingressi, cuffie e teli) FOOD BEVAN…" at bounding box center [323, 46] width 646 height 31
type input "ana"
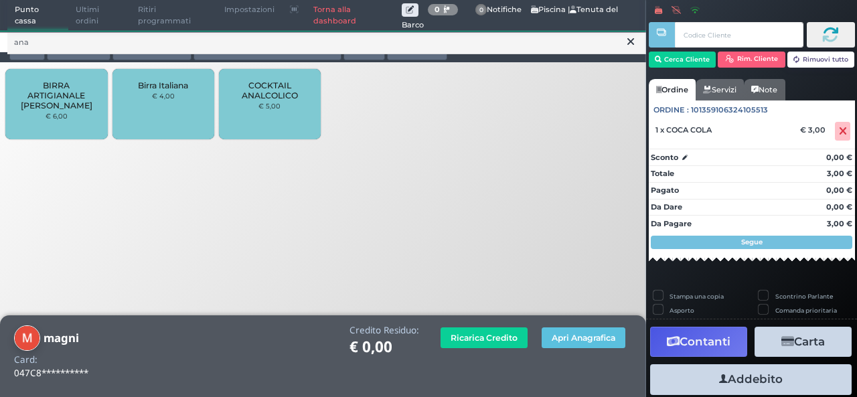
click at [285, 105] on div "COCKTAIL ANALCOLICO € 5,00" at bounding box center [270, 104] width 102 height 70
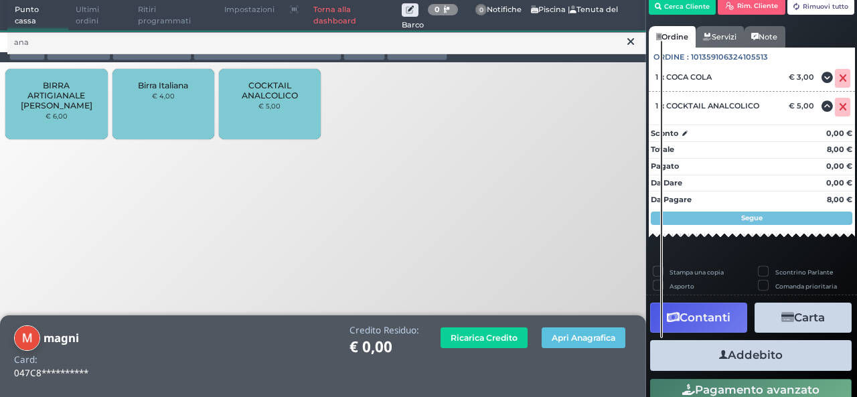
scroll to position [76, 0]
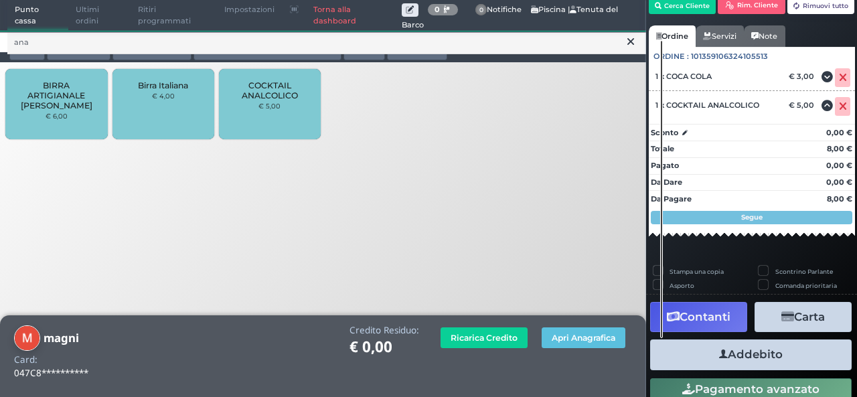
click at [751, 348] on button "Addebito" at bounding box center [751, 355] width 202 height 30
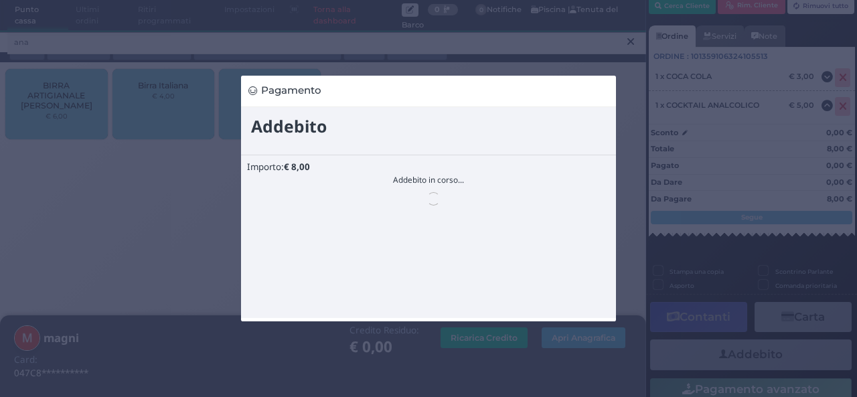
scroll to position [0, 0]
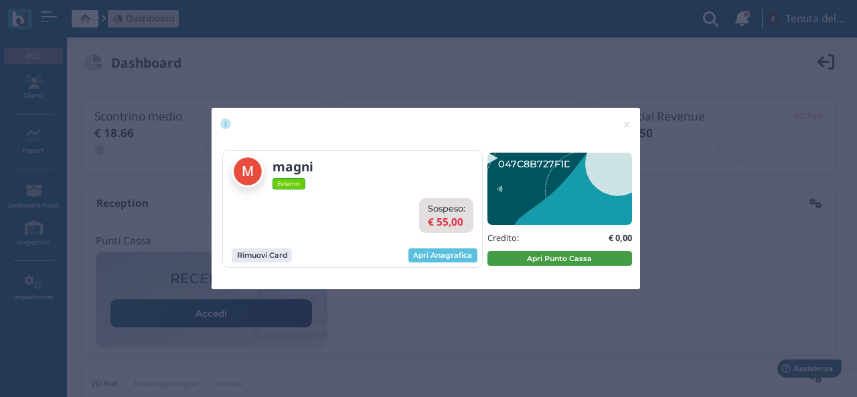
click at [516, 258] on button "Apri Punto Cassa" at bounding box center [560, 258] width 145 height 15
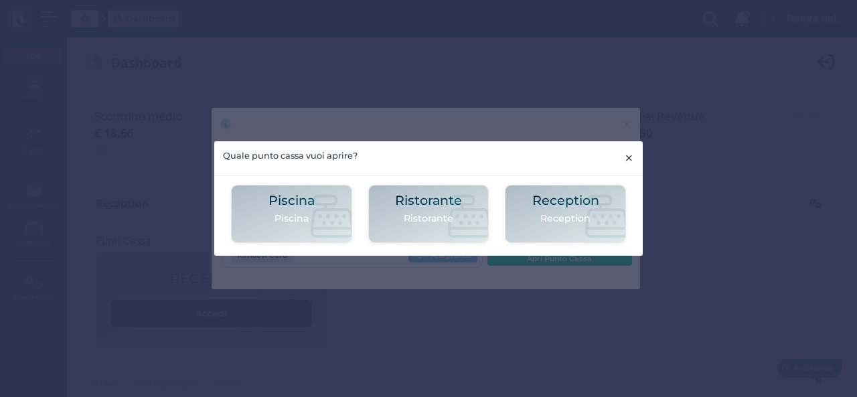
click at [632, 150] on span "×" at bounding box center [629, 157] width 10 height 17
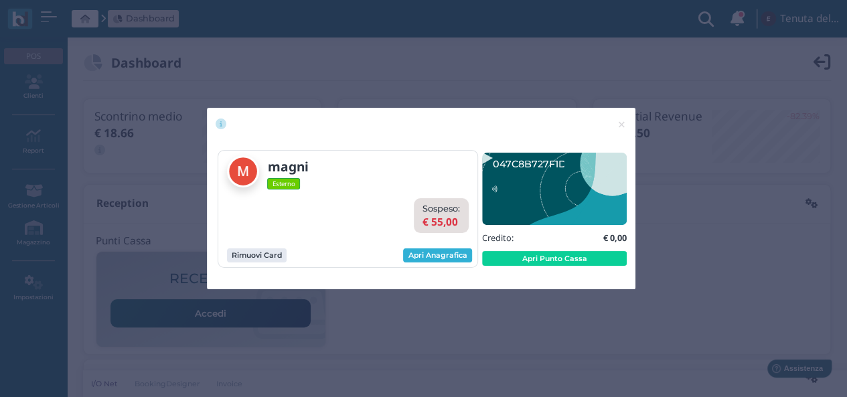
click at [427, 250] on link "Apri Anagrafica" at bounding box center [437, 255] width 69 height 15
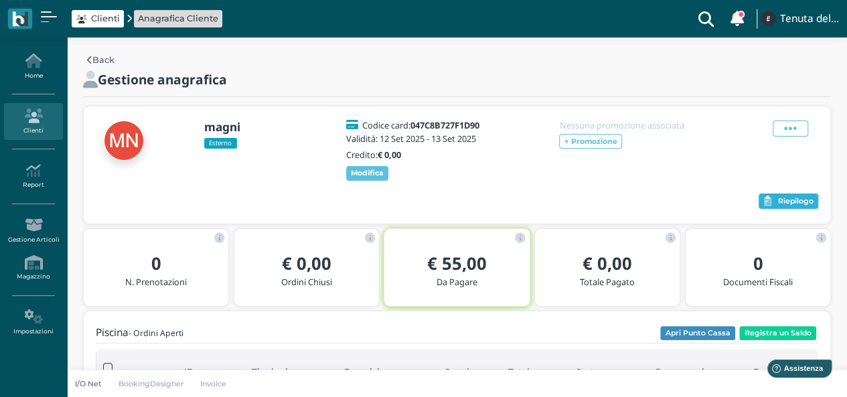
click at [804, 194] on button "Riepilogo" at bounding box center [789, 202] width 60 height 16
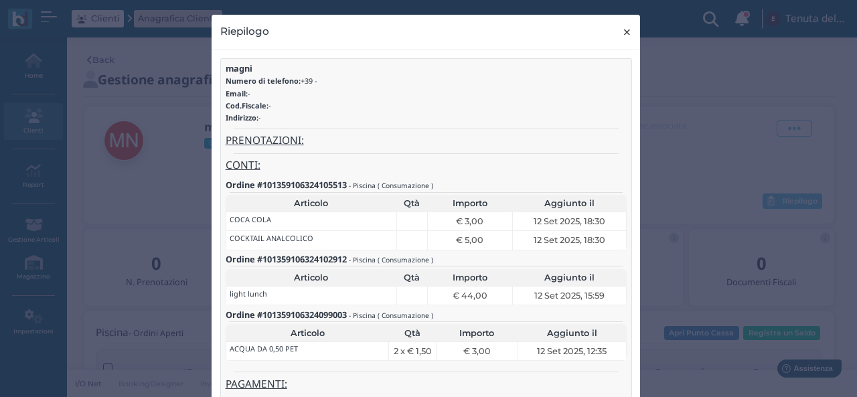
click at [625, 29] on span "×" at bounding box center [627, 31] width 10 height 17
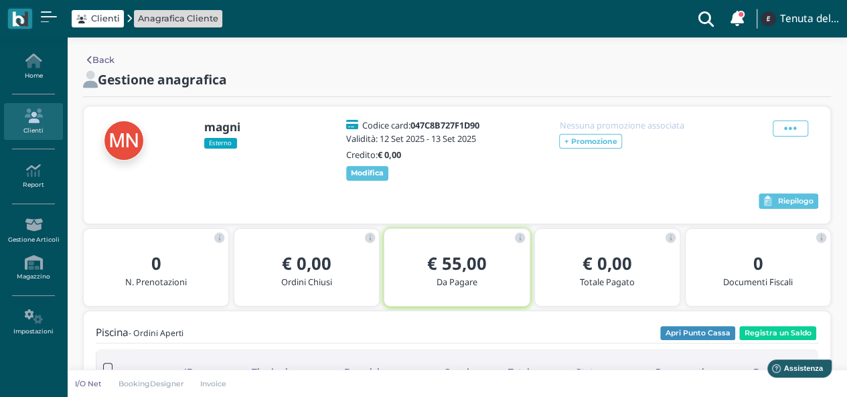
scroll to position [67, 0]
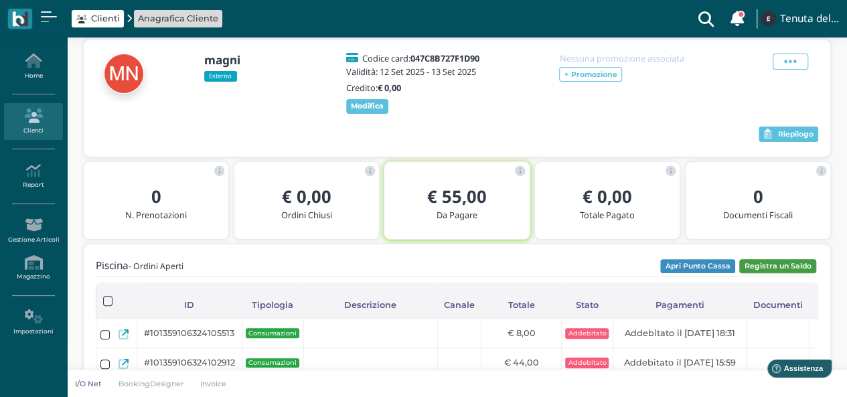
click at [762, 272] on button "Registra un Saldo" at bounding box center [777, 266] width 77 height 15
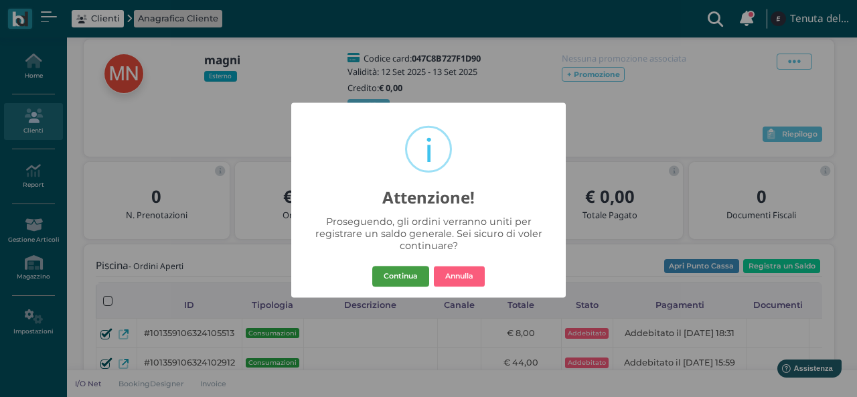
click at [417, 271] on button "Continua" at bounding box center [400, 276] width 57 height 21
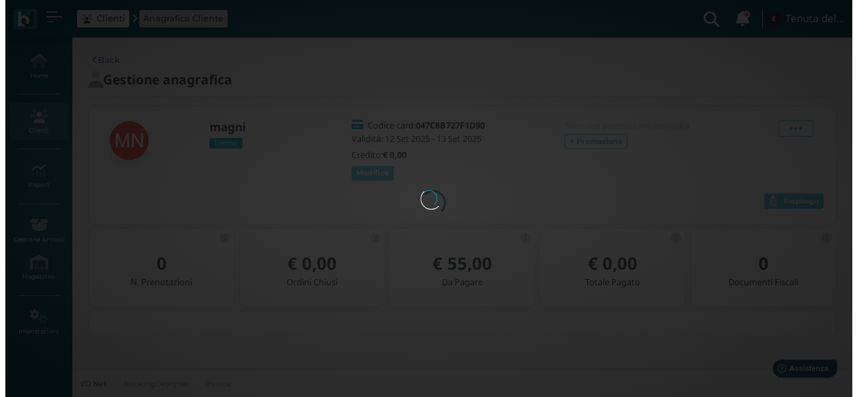
scroll to position [0, 0]
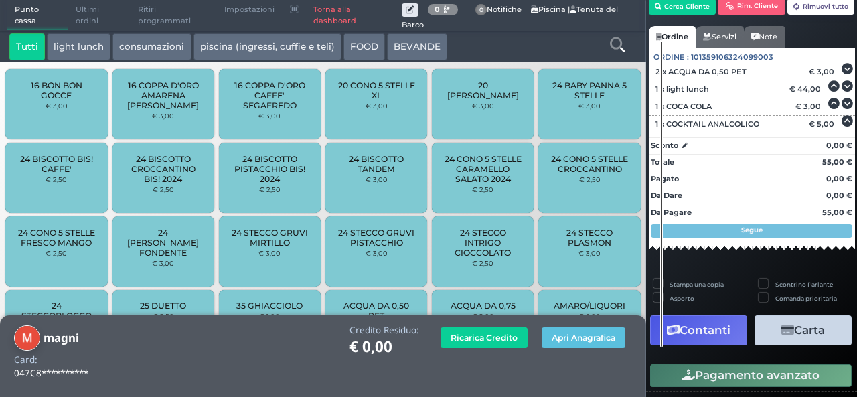
scroll to position [76, 0]
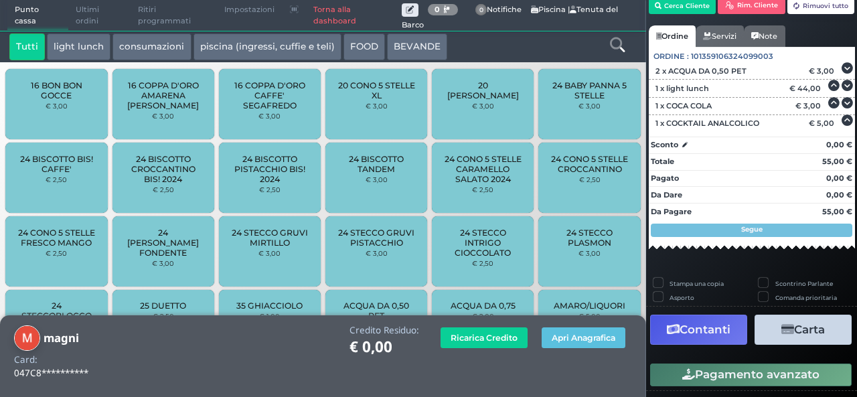
click at [801, 329] on button "Carta" at bounding box center [803, 330] width 97 height 30
